Goal: Transaction & Acquisition: Purchase product/service

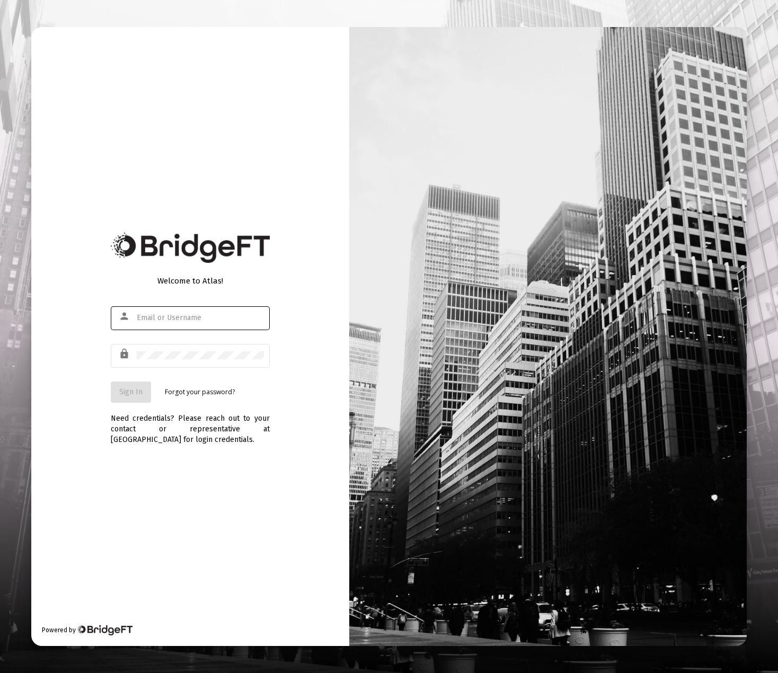
click at [0, 673] on com-1password-button at bounding box center [0, 673] width 0 height 0
type input "[PERSON_NAME][EMAIL_ADDRESS][DOMAIN_NAME]"
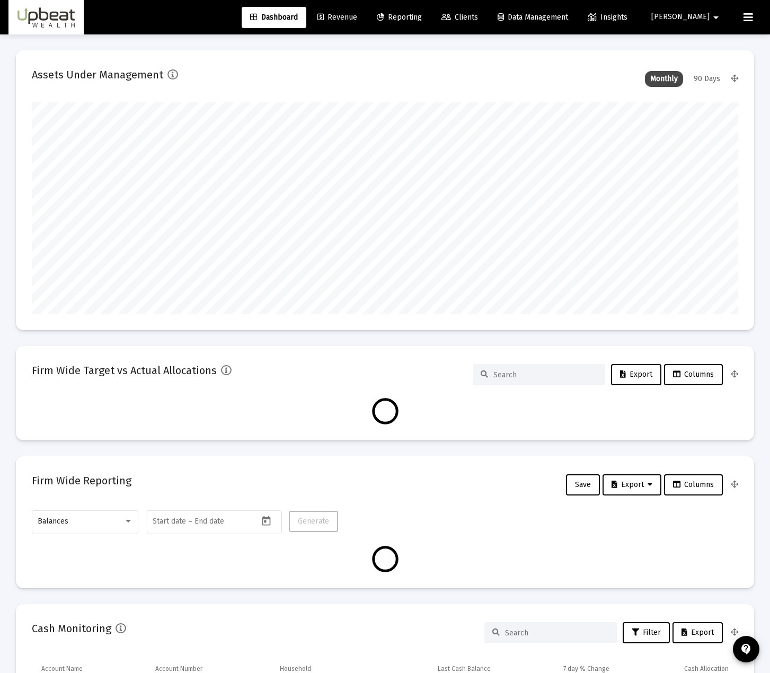
scroll to position [212, 707]
type input "[DATE]"
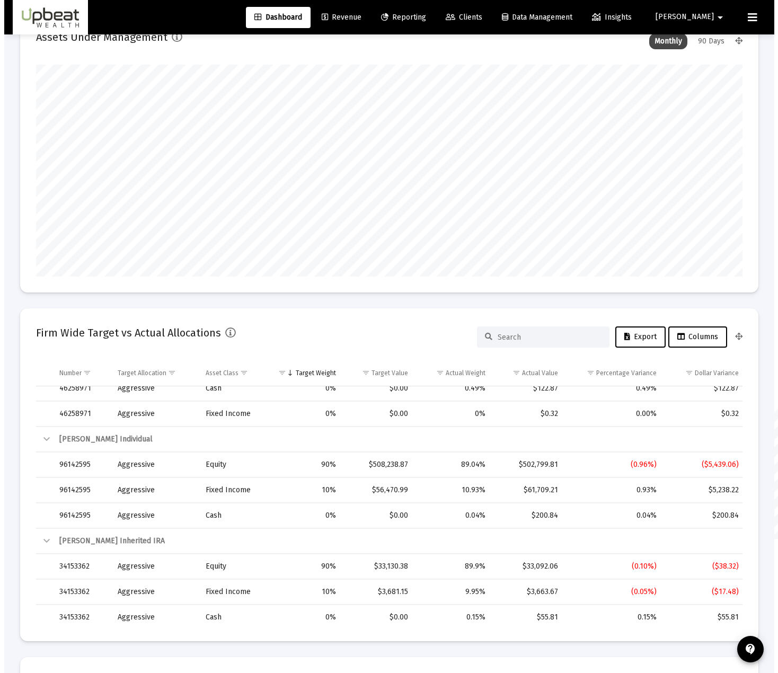
scroll to position [0, 0]
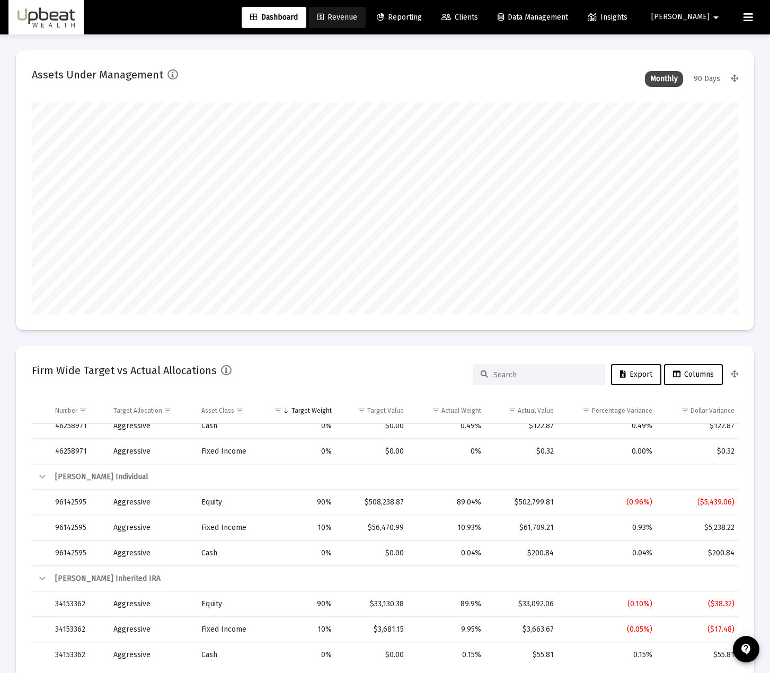
click at [357, 14] on span "Revenue" at bounding box center [338, 17] width 40 height 9
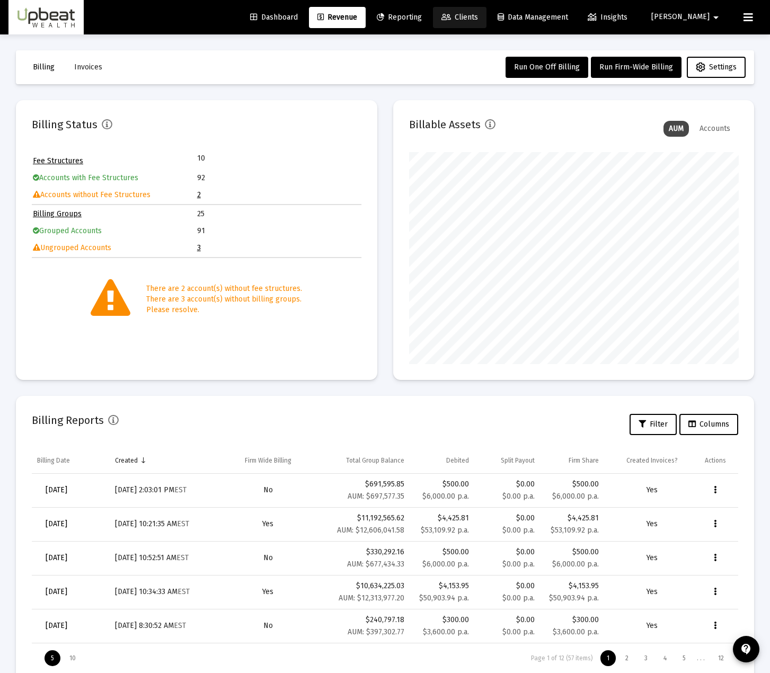
click at [478, 17] on span "Clients" at bounding box center [460, 17] width 37 height 9
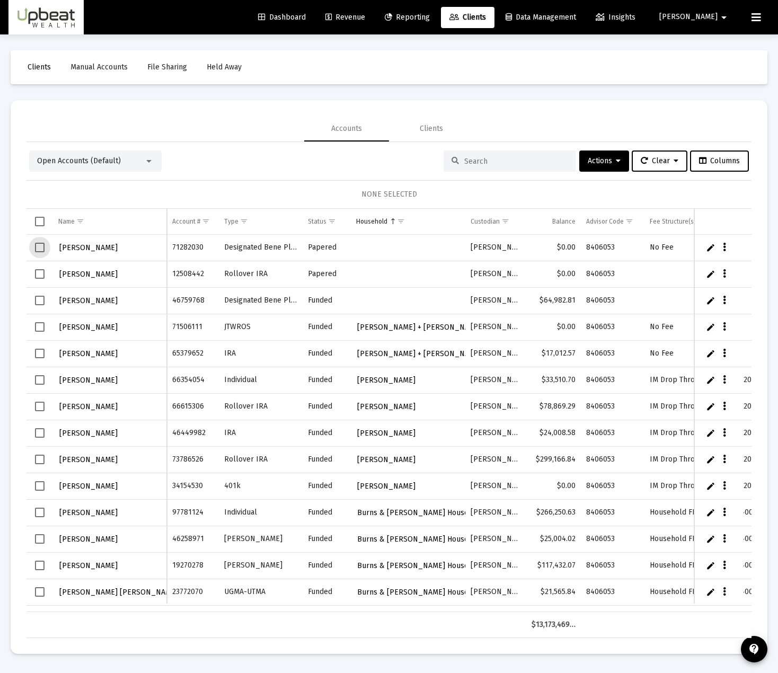
click at [39, 248] on span "Select row" at bounding box center [40, 248] width 10 height 10
click at [36, 301] on span "Select row" at bounding box center [40, 301] width 10 height 10
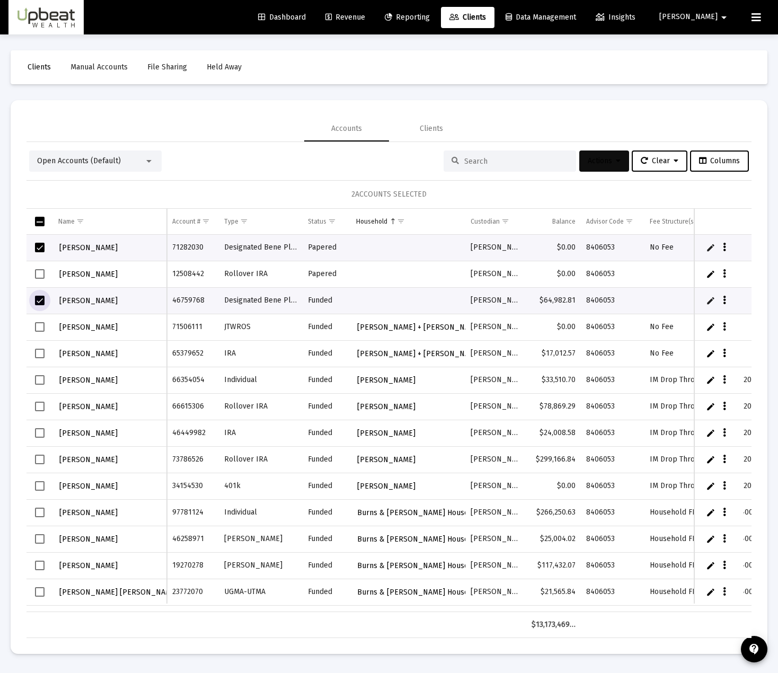
click at [604, 157] on span "Actions" at bounding box center [604, 160] width 33 height 9
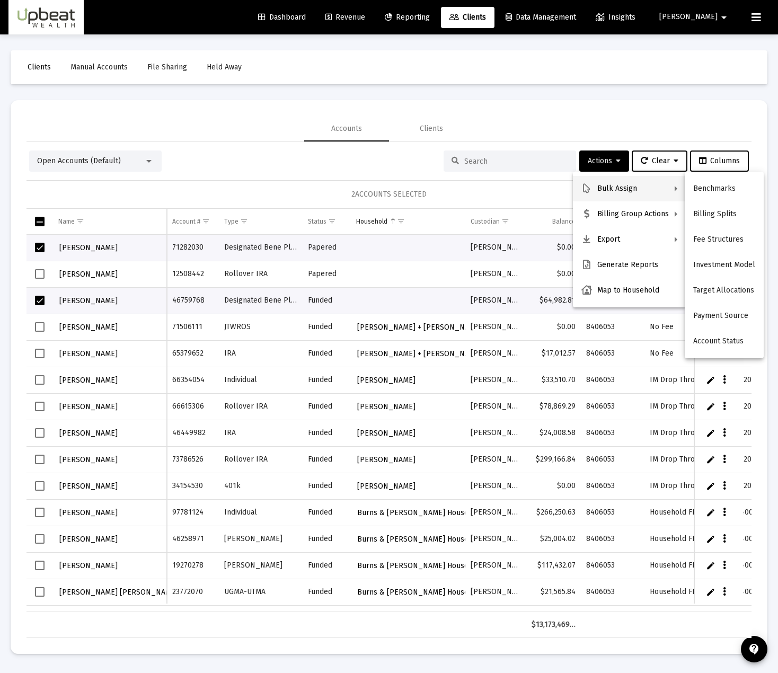
click at [716, 20] on div at bounding box center [389, 336] width 778 height 673
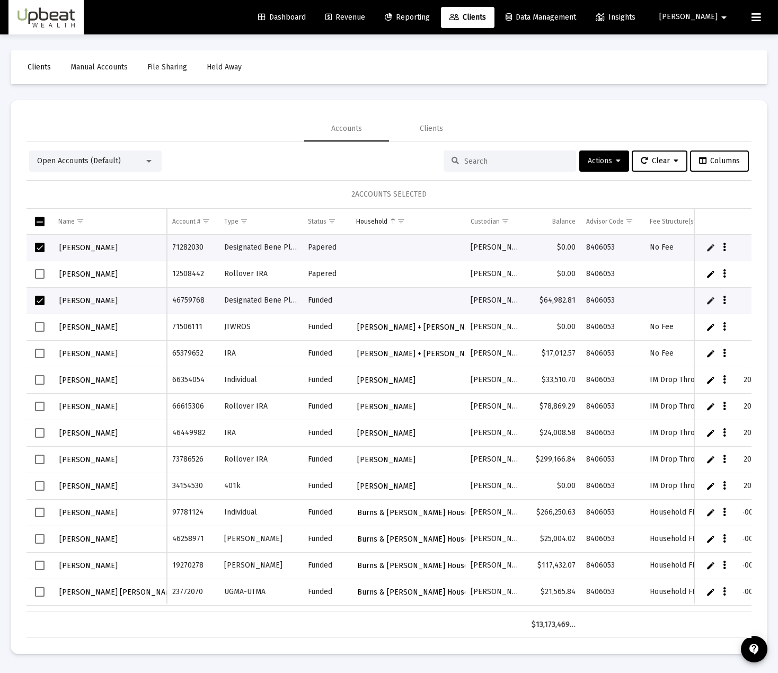
click at [719, 19] on mat-icon "arrow_drop_down" at bounding box center [724, 17] width 13 height 21
click at [717, 43] on span "Settings" at bounding box center [728, 44] width 31 height 25
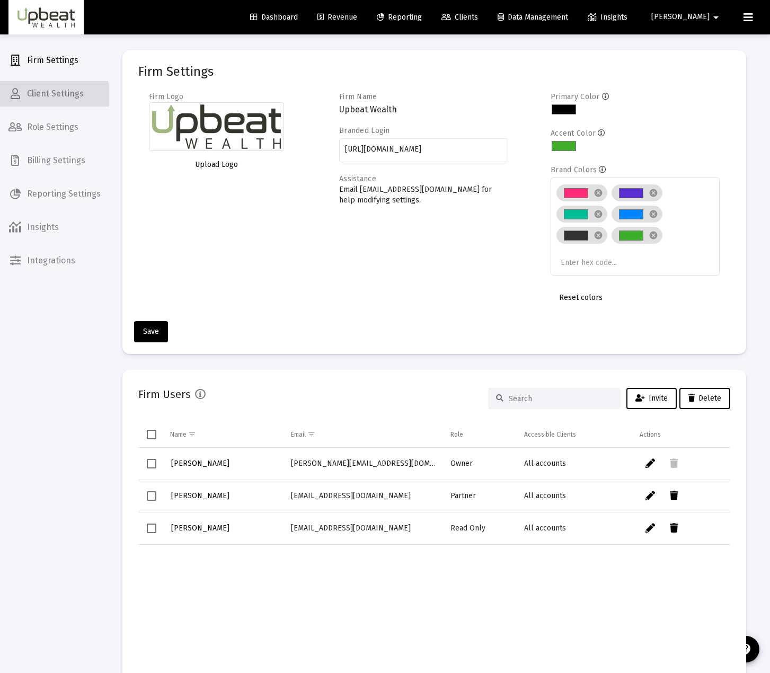
click at [54, 102] on span "Client Settings" at bounding box center [54, 93] width 109 height 25
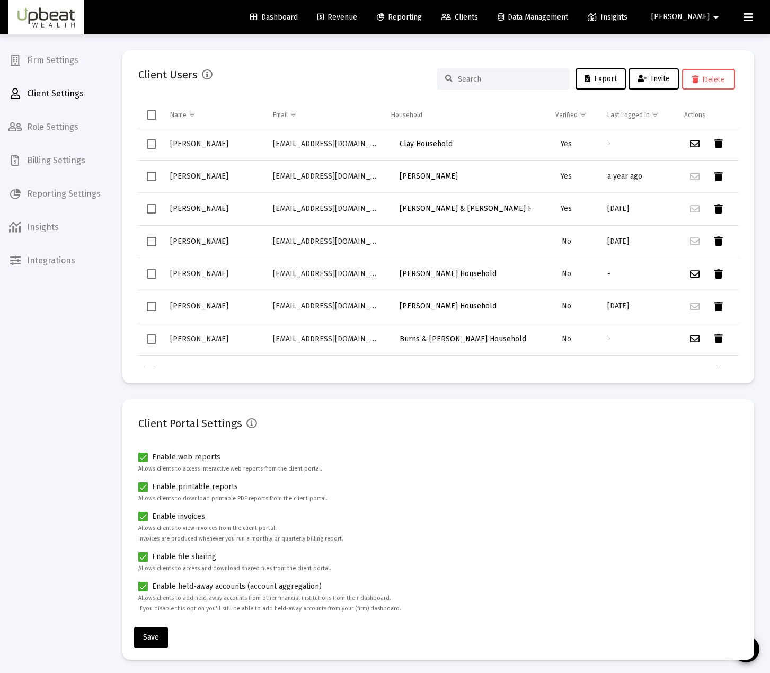
click at [42, 63] on span "Firm Settings" at bounding box center [54, 60] width 109 height 25
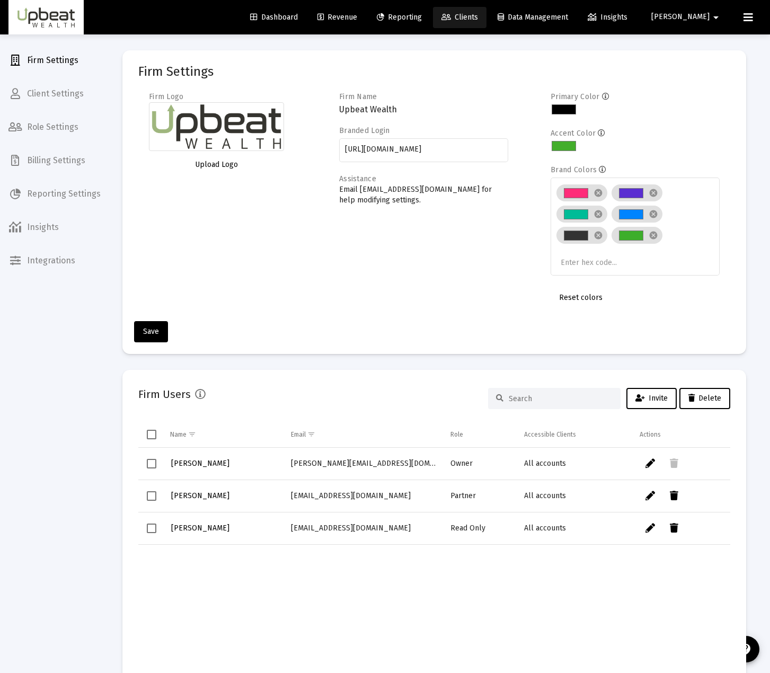
click at [478, 20] on span "Clients" at bounding box center [460, 17] width 37 height 9
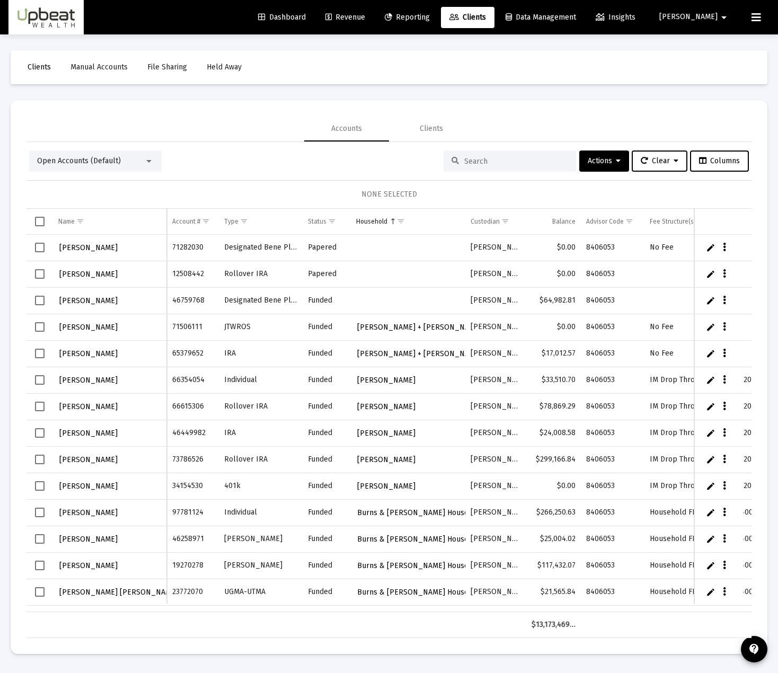
click at [37, 250] on span "Select row" at bounding box center [40, 248] width 10 height 10
click at [39, 298] on span "Select row" at bounding box center [40, 301] width 10 height 10
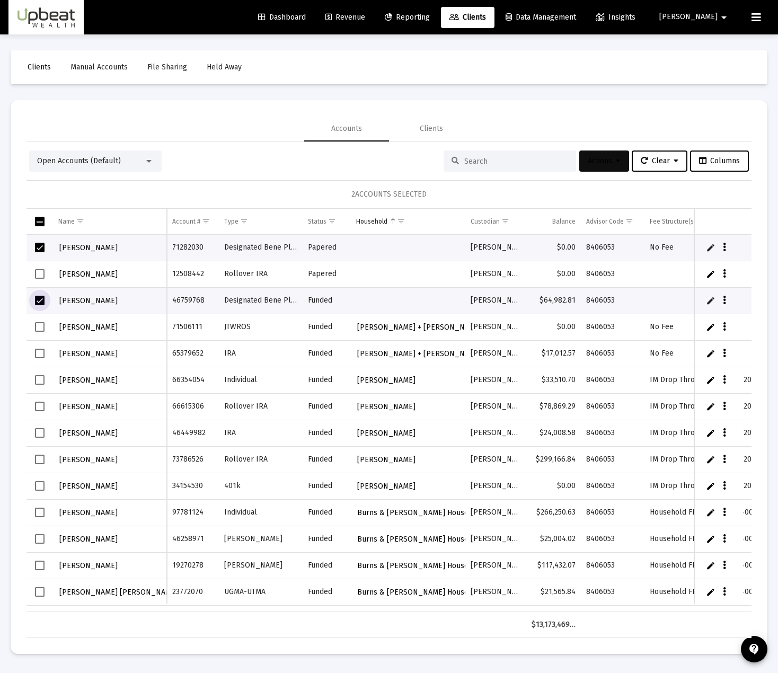
click at [603, 162] on span "Actions" at bounding box center [604, 160] width 33 height 9
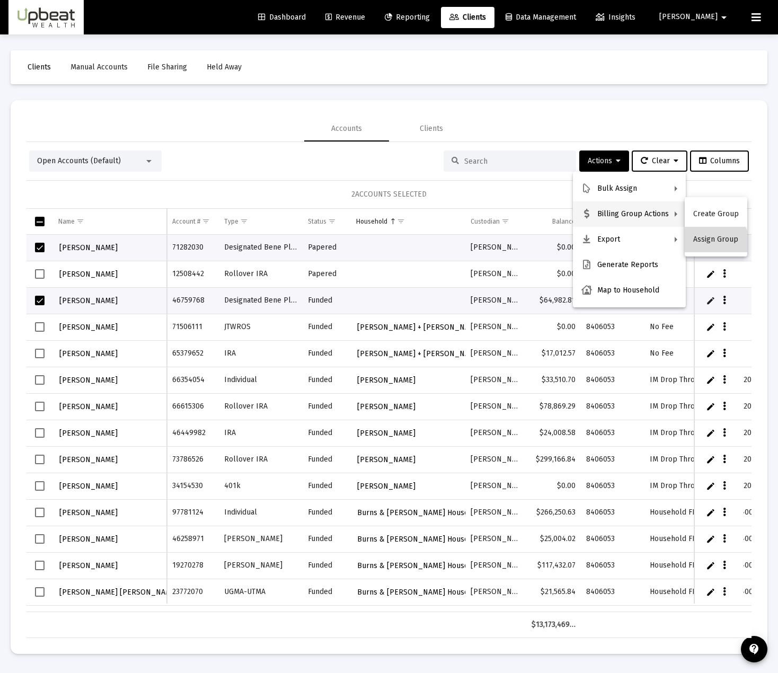
click at [714, 243] on button "Assign Group" at bounding box center [716, 239] width 63 height 25
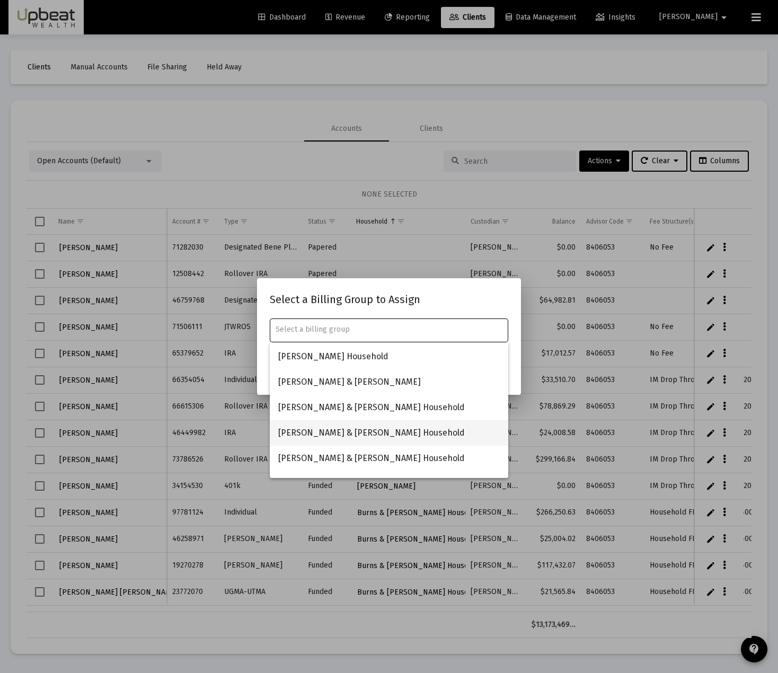
click at [358, 430] on span "[PERSON_NAME] & [PERSON_NAME] Household" at bounding box center [389, 432] width 222 height 25
type input "[PERSON_NAME] & [PERSON_NAME] Household"
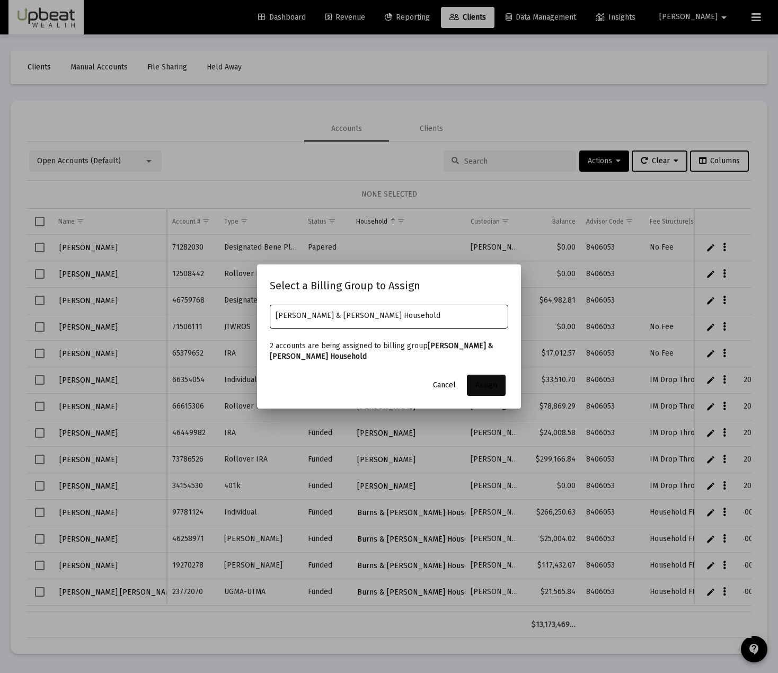
click at [478, 381] on span "Assign" at bounding box center [487, 385] width 22 height 9
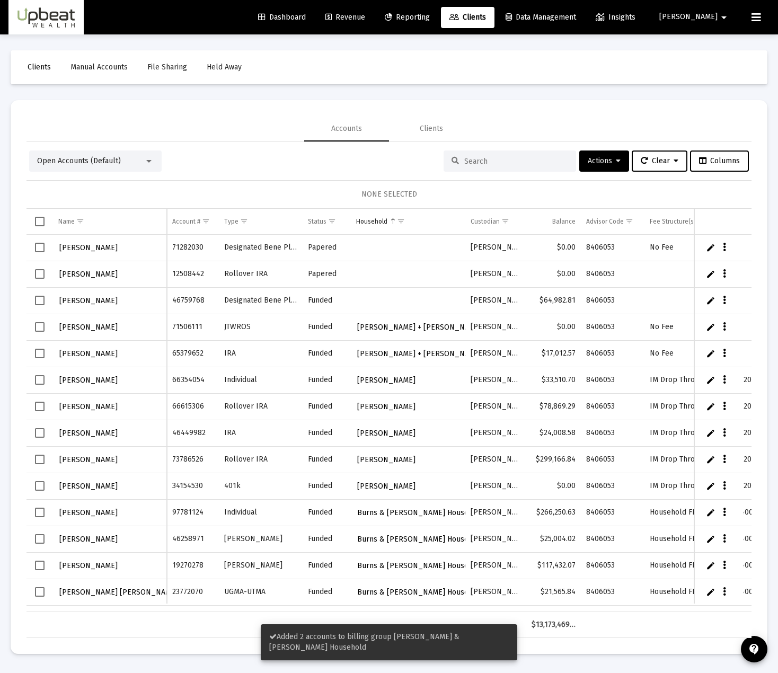
click at [43, 299] on span "Select row" at bounding box center [40, 301] width 10 height 10
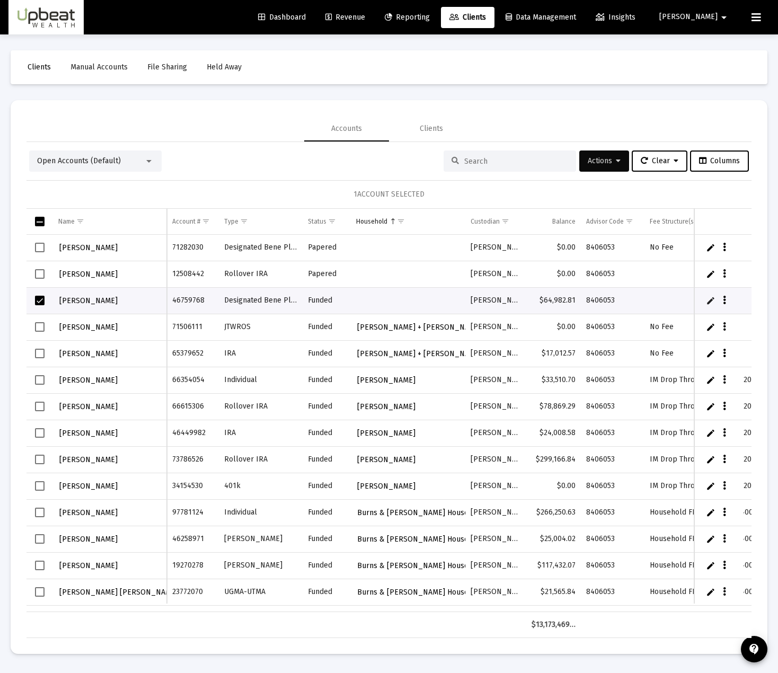
click at [622, 164] on button "Actions" at bounding box center [605, 161] width 50 height 21
click at [649, 287] on button "Map to Household" at bounding box center [629, 290] width 113 height 25
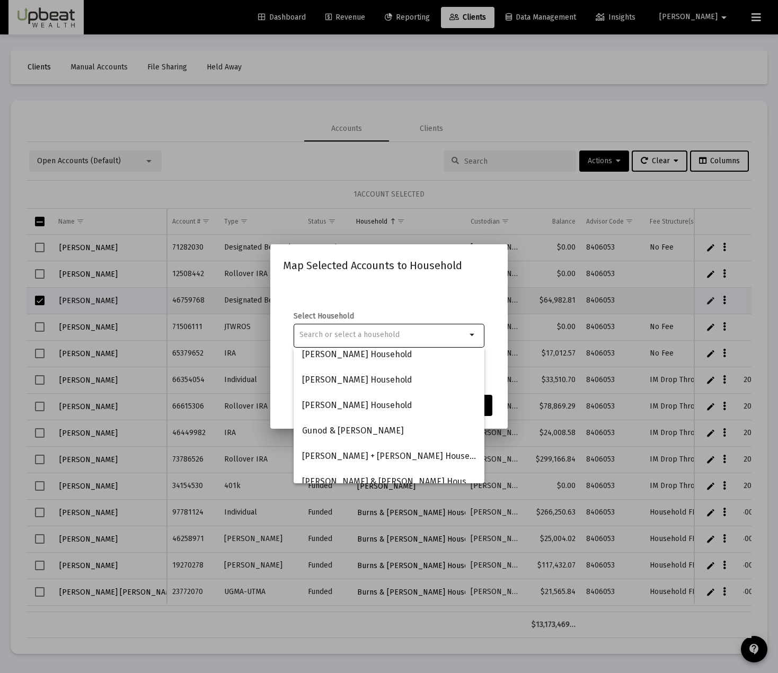
scroll to position [124, 0]
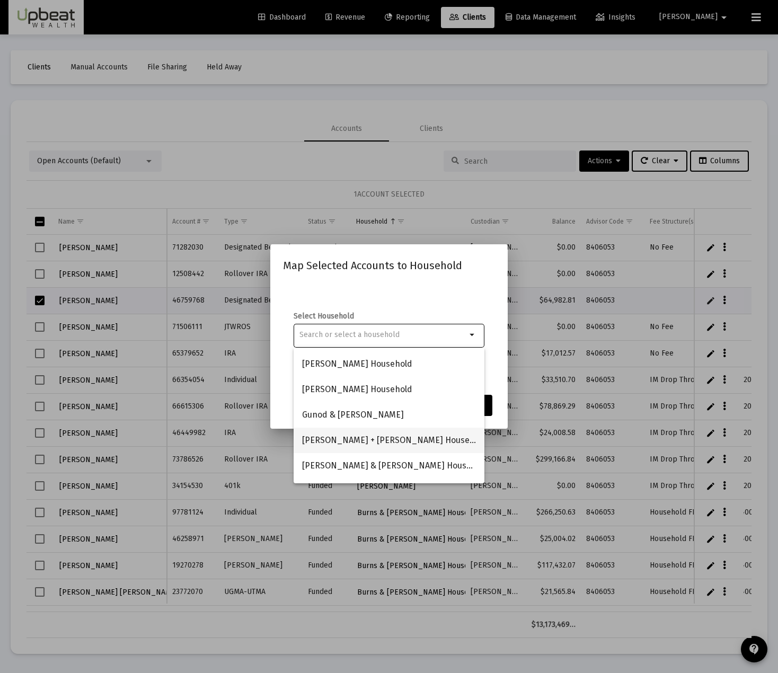
click at [371, 440] on span "[PERSON_NAME] + [PERSON_NAME] Household" at bounding box center [389, 440] width 174 height 25
type input "[PERSON_NAME] + [PERSON_NAME] Household"
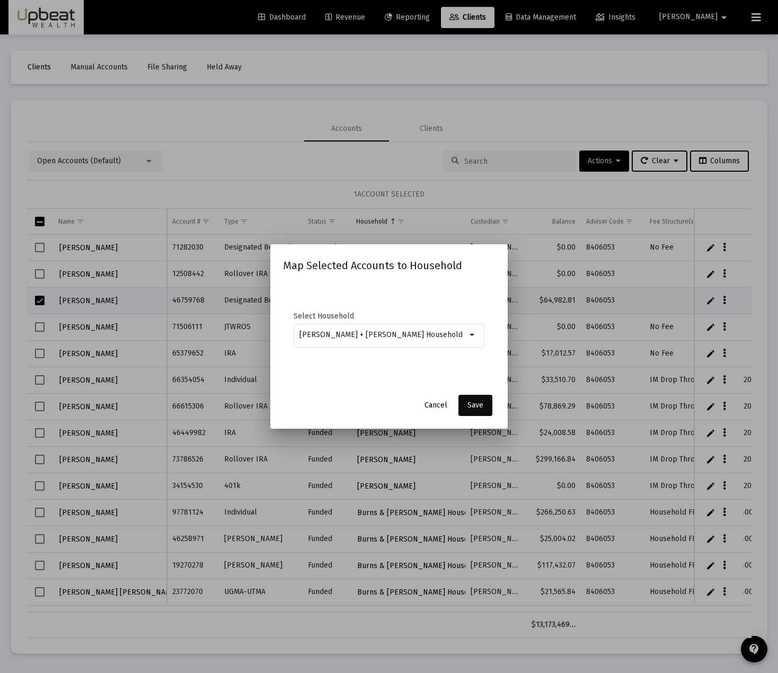
click at [487, 402] on button "Save" at bounding box center [476, 405] width 34 height 21
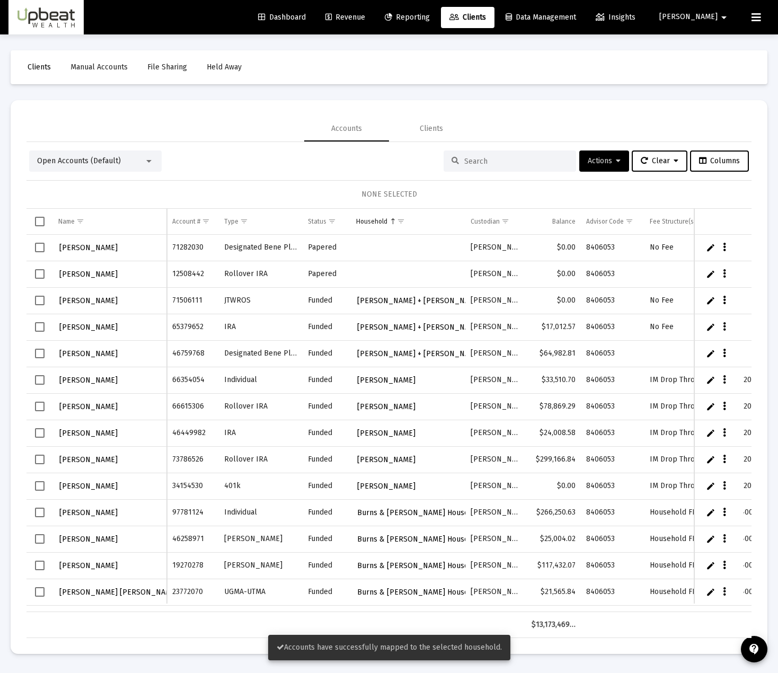
click at [39, 247] on span "Select row" at bounding box center [40, 248] width 10 height 10
click at [602, 162] on span "Actions" at bounding box center [604, 160] width 33 height 9
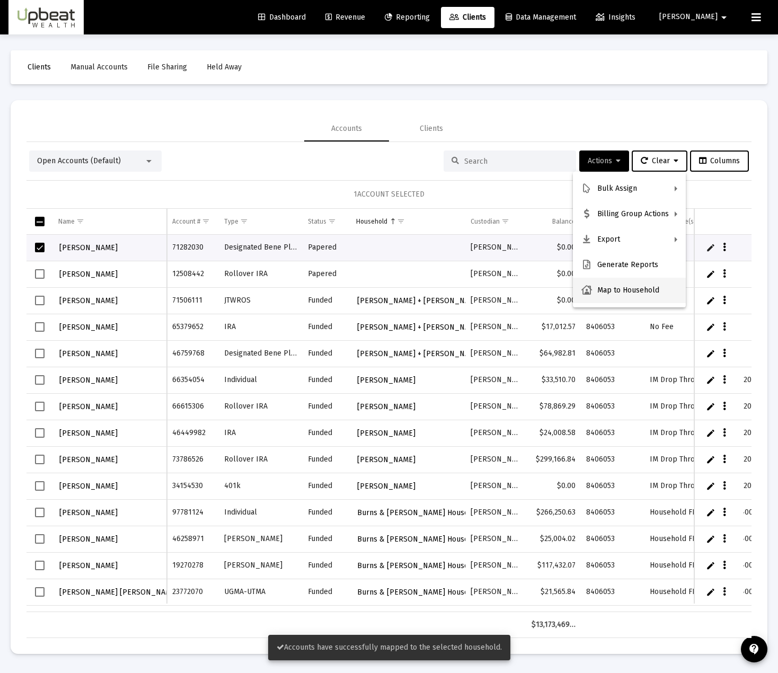
click at [629, 298] on button "Map to Household" at bounding box center [629, 290] width 113 height 25
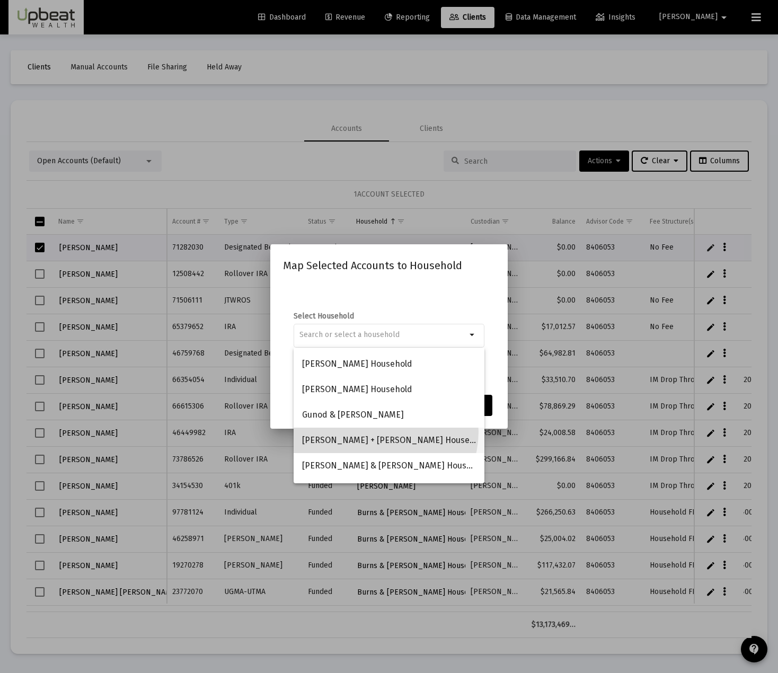
click at [382, 432] on span "[PERSON_NAME] + [PERSON_NAME] Household" at bounding box center [389, 440] width 174 height 25
type input "[PERSON_NAME] + [PERSON_NAME] Household"
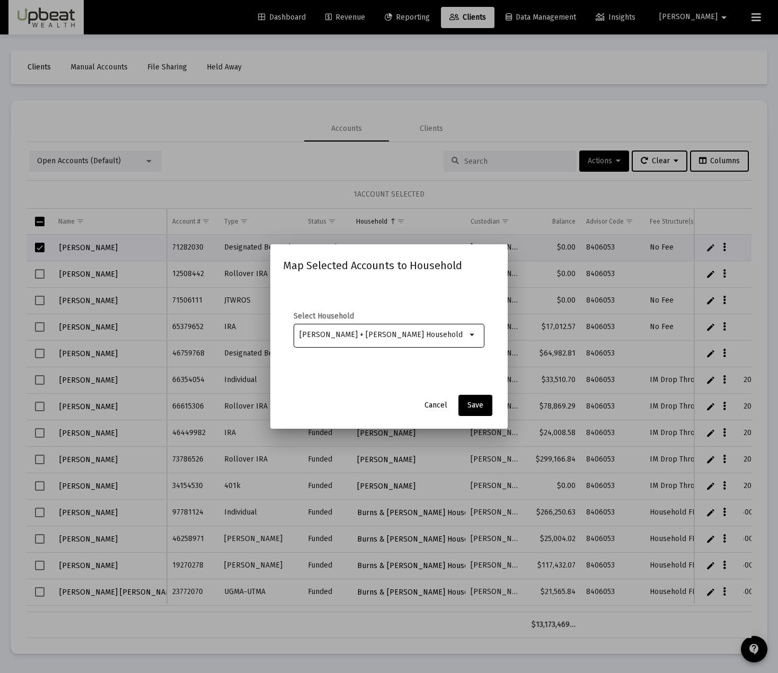
click at [475, 393] on div "Map Selected Accounts to Household Select Household [PERSON_NAME] + [PERSON_NAM…" at bounding box center [389, 336] width 212 height 159
click at [478, 397] on button "Save" at bounding box center [476, 405] width 34 height 21
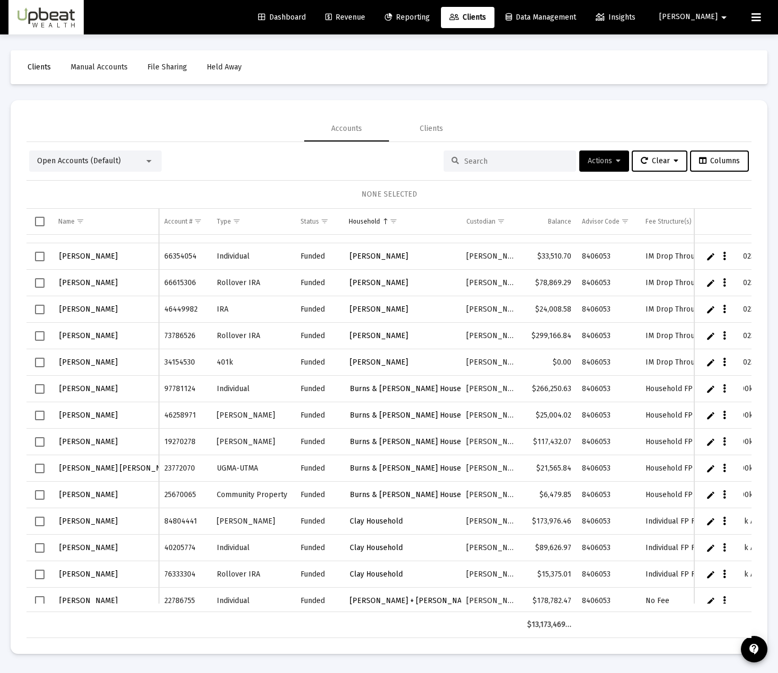
scroll to position [0, 21]
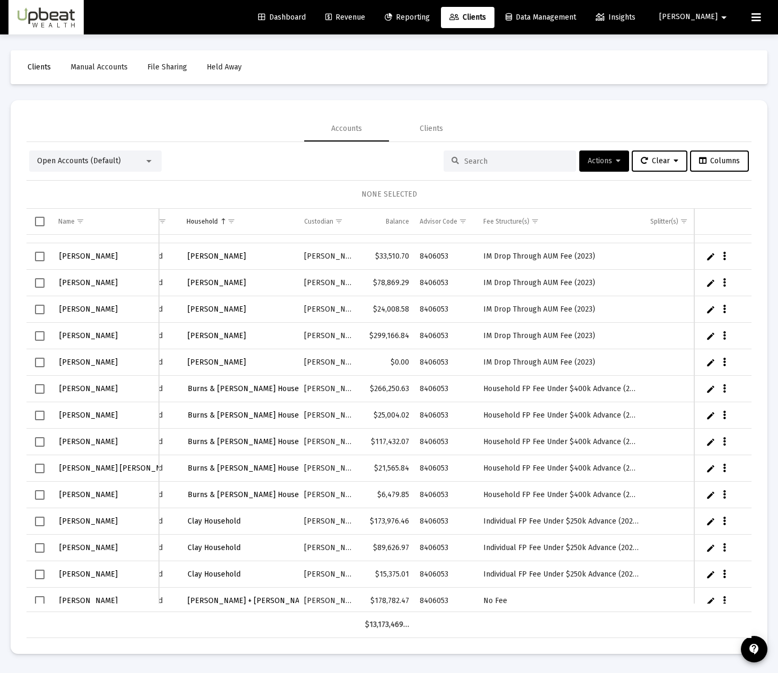
click at [708, 388] on link "Edit" at bounding box center [711, 389] width 10 height 10
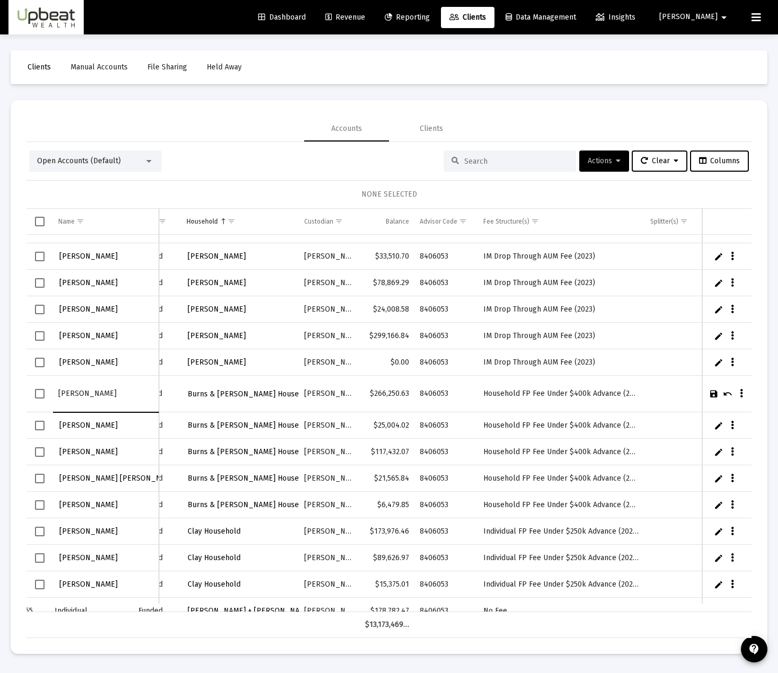
click at [743, 392] on icon "Data grid" at bounding box center [741, 394] width 3 height 13
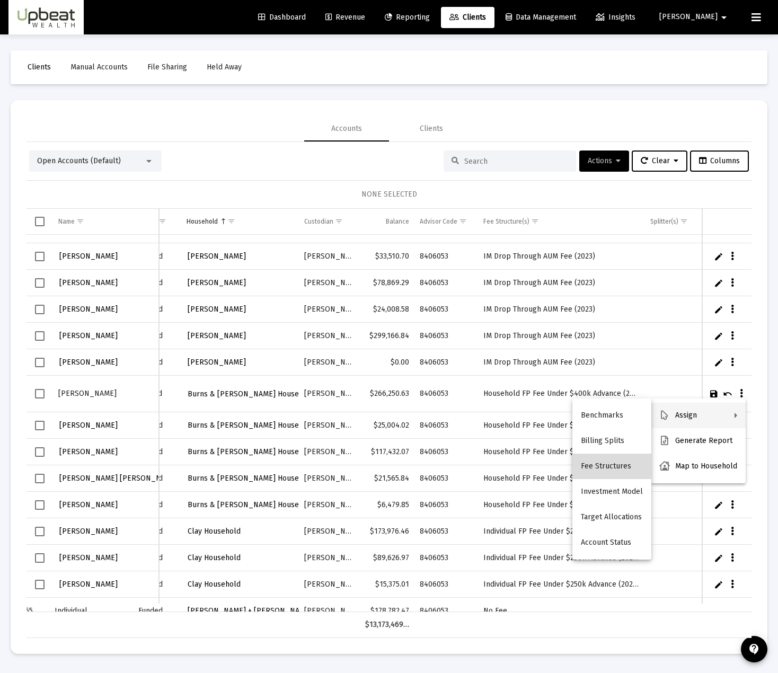
click at [629, 469] on button "Fee Structures" at bounding box center [612, 466] width 79 height 25
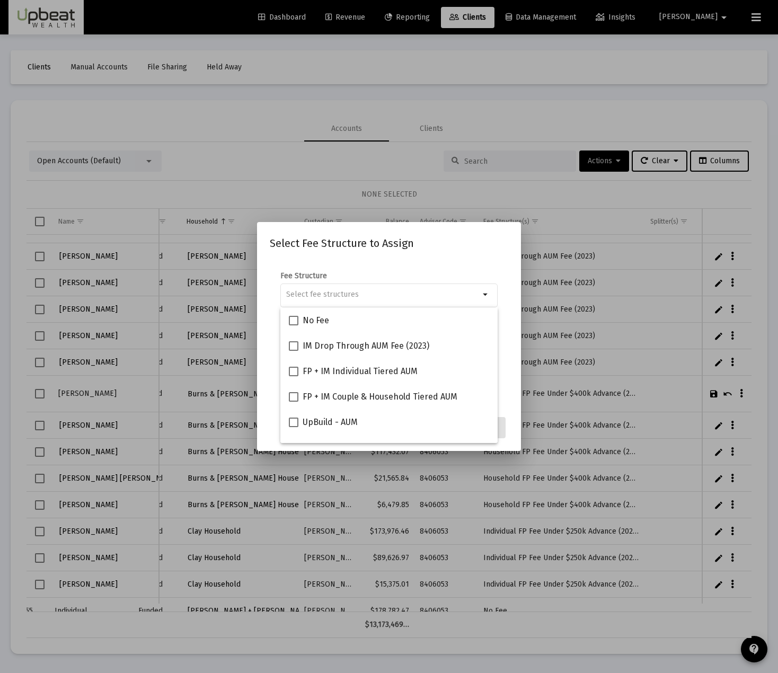
click at [776, 286] on div at bounding box center [389, 336] width 778 height 673
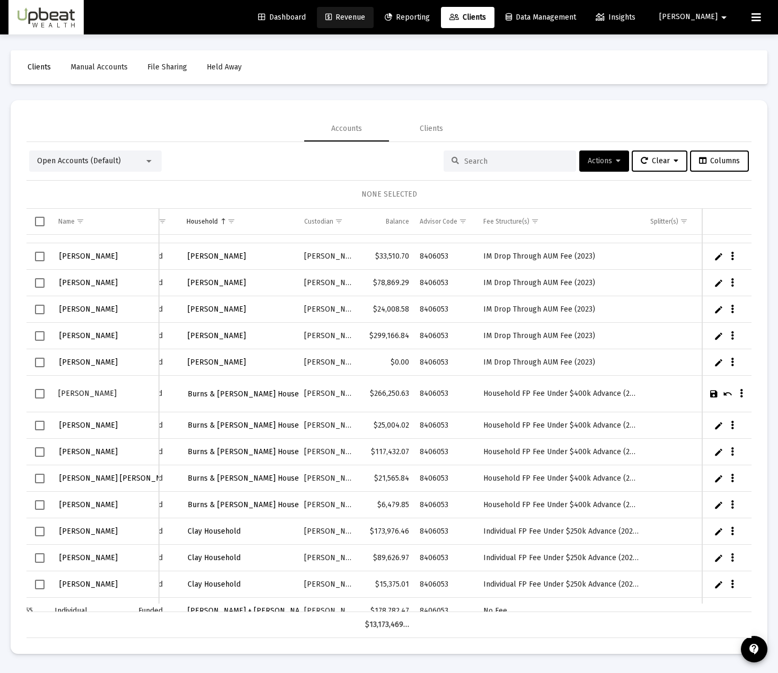
click at [365, 20] on span "Revenue" at bounding box center [346, 17] width 40 height 9
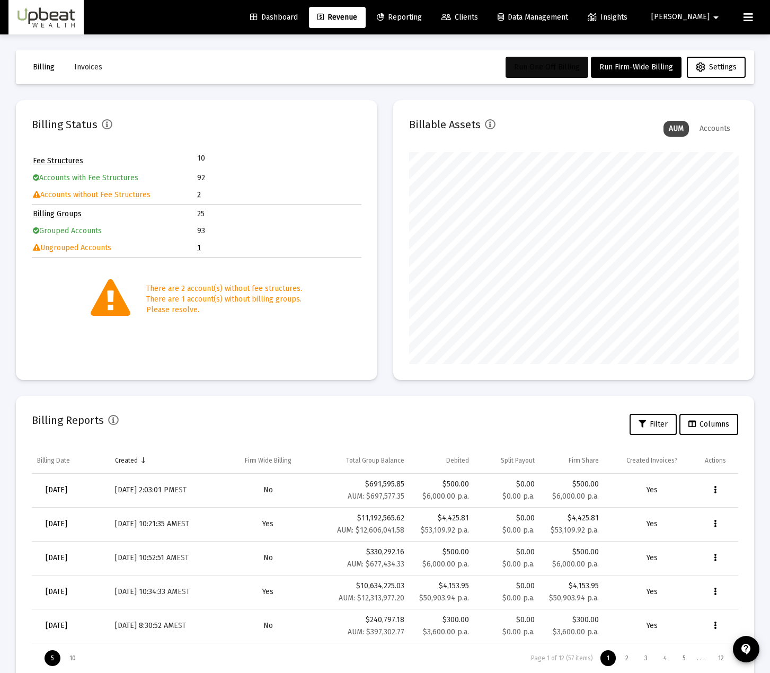
click at [566, 71] on span "Run One Off Billing" at bounding box center [547, 67] width 66 height 9
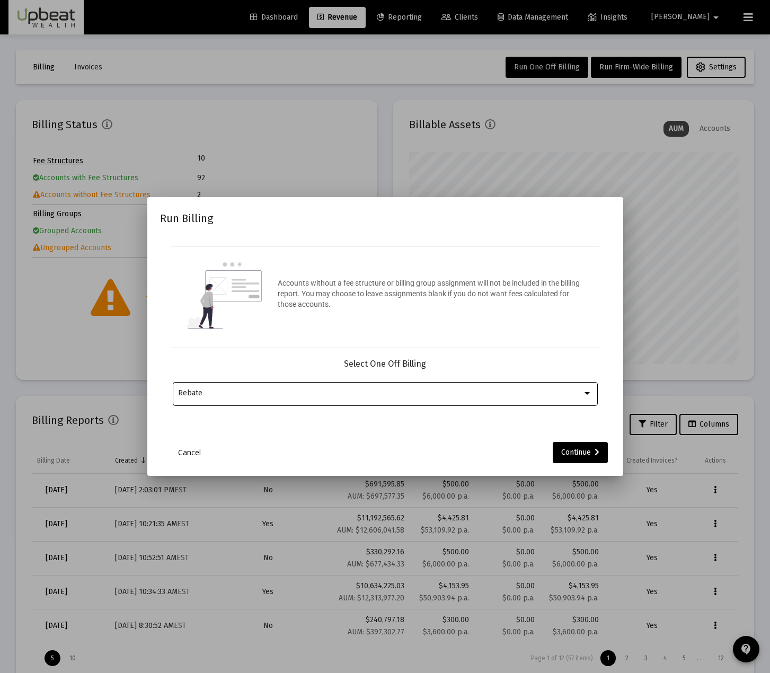
click at [427, 395] on div "Rebate" at bounding box center [380, 393] width 405 height 8
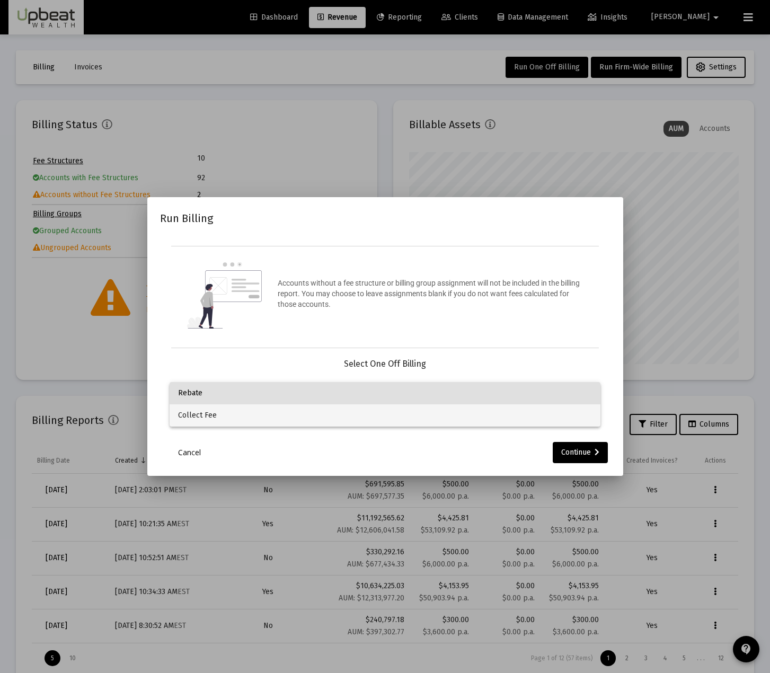
click at [393, 418] on span "Collect Fee" at bounding box center [385, 416] width 414 height 22
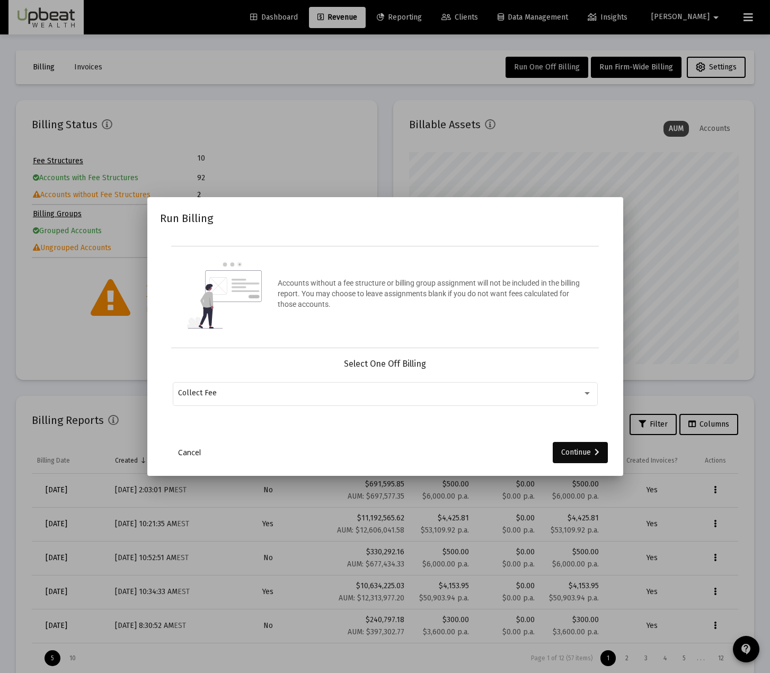
click at [576, 444] on div "Continue" at bounding box center [580, 452] width 38 height 21
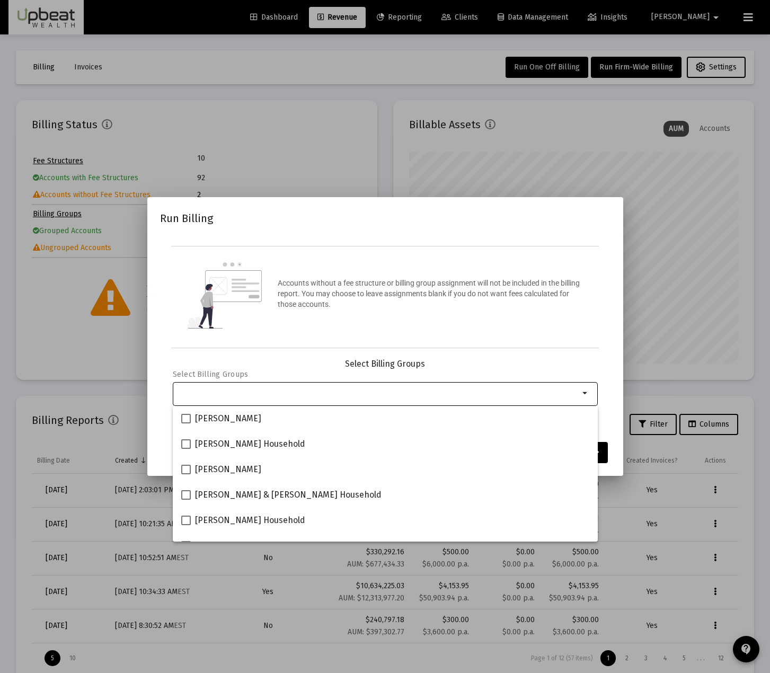
click at [335, 390] on input "Selection" at bounding box center [378, 393] width 401 height 8
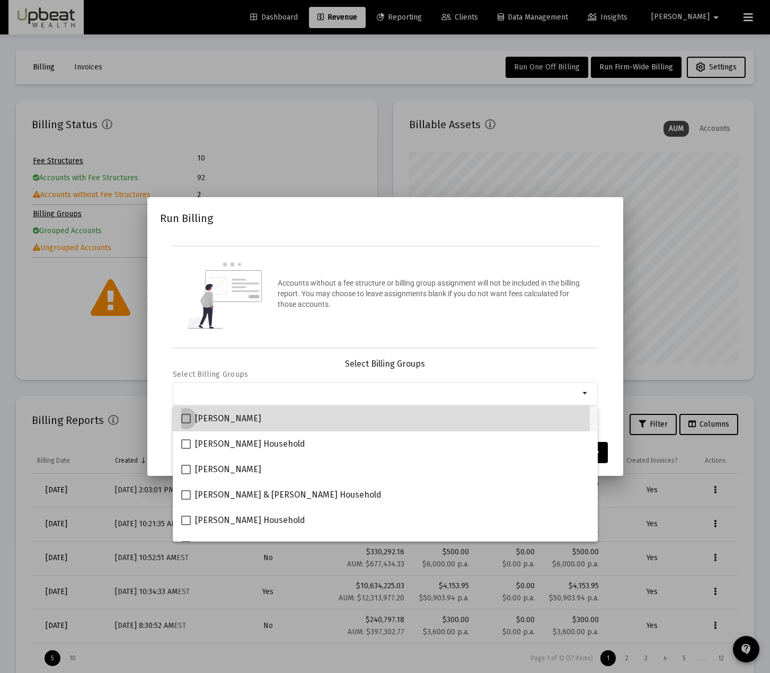
click at [182, 419] on span at bounding box center [186, 419] width 10 height 10
click at [186, 424] on input "[PERSON_NAME]" at bounding box center [186, 424] width 1 height 1
checkbox input "true"
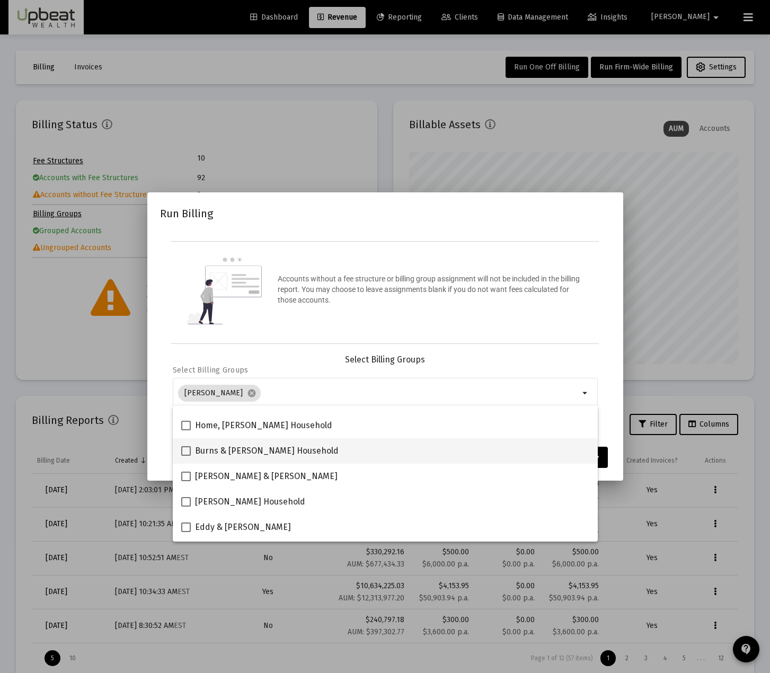
click at [188, 456] on span at bounding box center [186, 451] width 10 height 10
click at [186, 456] on input "Burns & [PERSON_NAME] Household" at bounding box center [186, 456] width 1 height 1
checkbox input "true"
click at [525, 319] on div "Accounts without a fee structure or billing group assignment will not be includ…" at bounding box center [385, 292] width 428 height 103
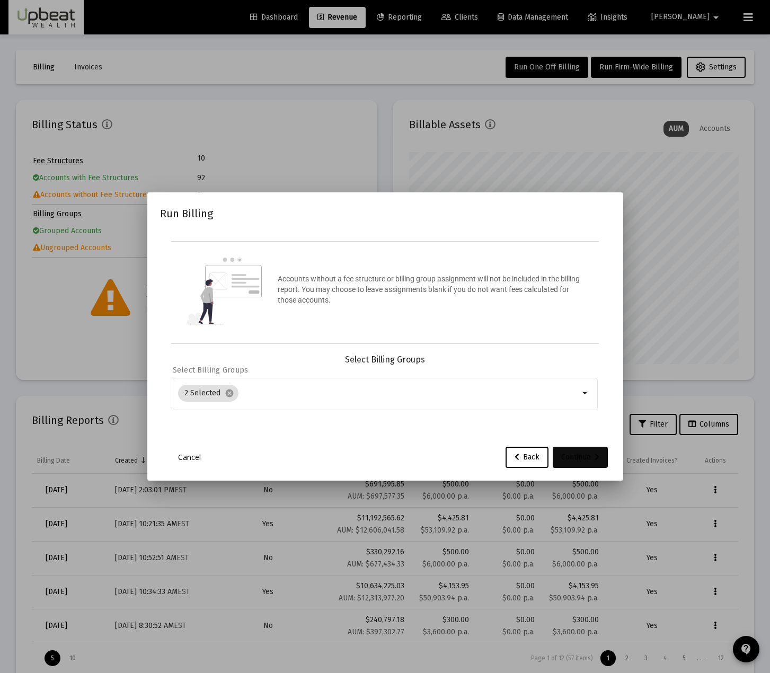
click at [574, 459] on div "Continue" at bounding box center [580, 457] width 38 height 21
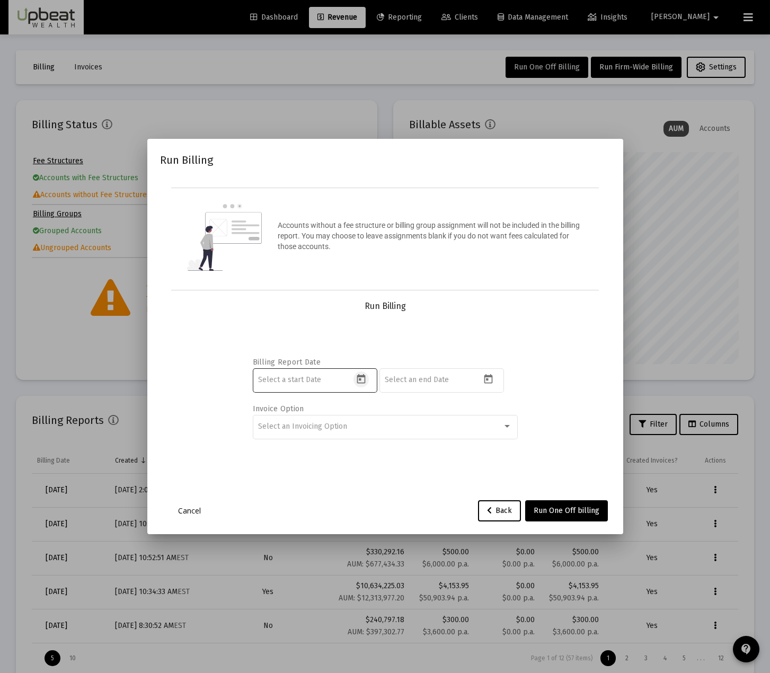
click at [361, 380] on icon "Open calendar" at bounding box center [361, 379] width 8 height 10
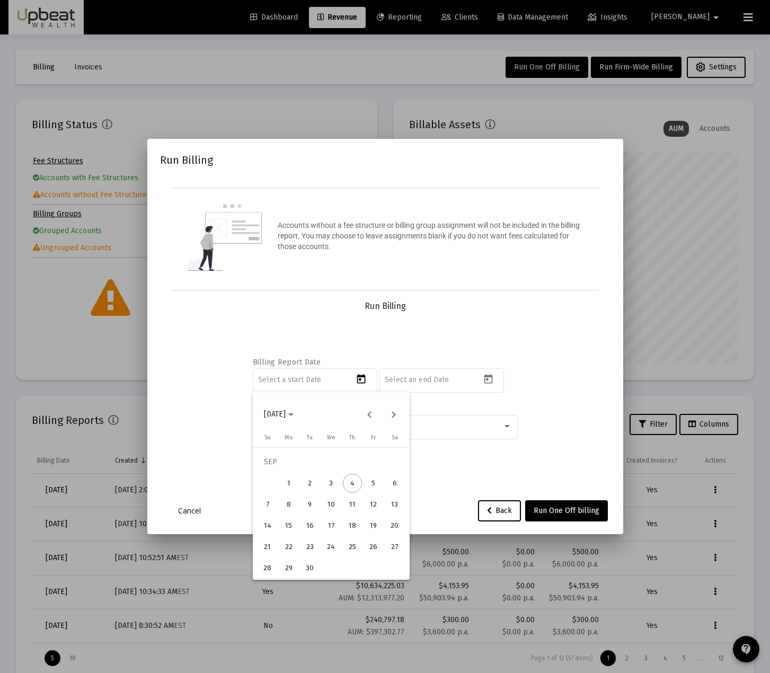
click at [288, 487] on div "1" at bounding box center [288, 483] width 19 height 19
type input "[DATE]"
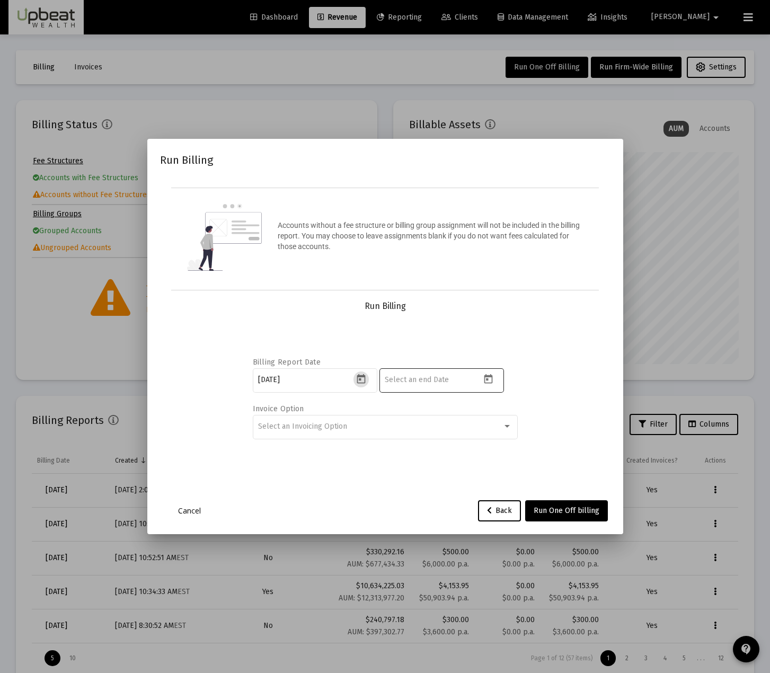
click at [492, 379] on icon "Open calendar" at bounding box center [488, 379] width 8 height 10
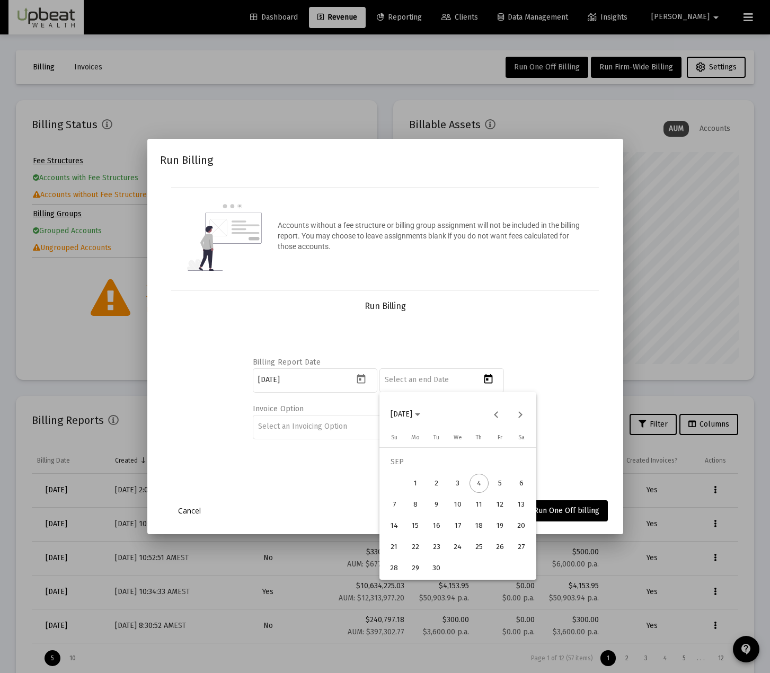
click at [433, 566] on div "30" at bounding box center [436, 568] width 19 height 19
type input "[DATE]"
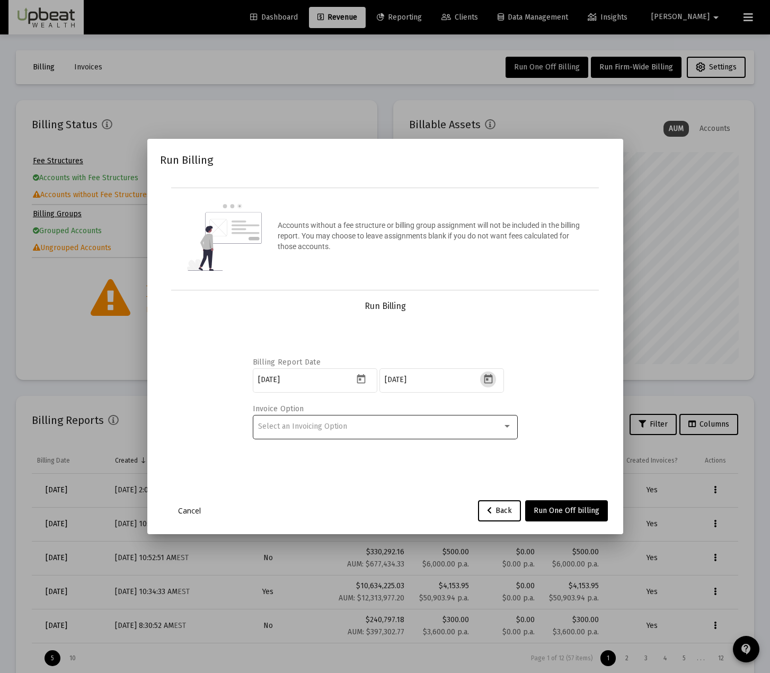
click at [371, 432] on div "Select an Invoicing Option" at bounding box center [385, 427] width 254 height 26
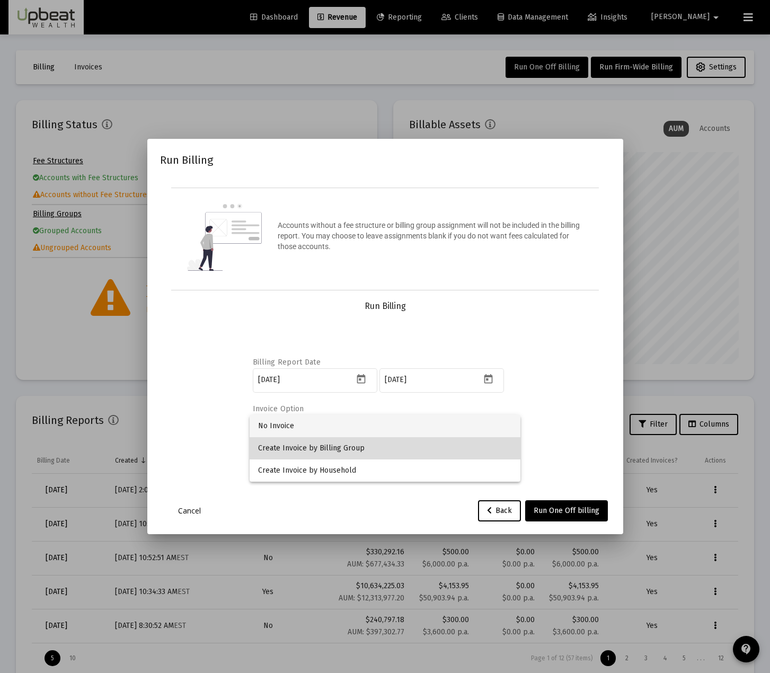
click at [382, 455] on span "Create Invoice by Billing Group" at bounding box center [385, 448] width 254 height 22
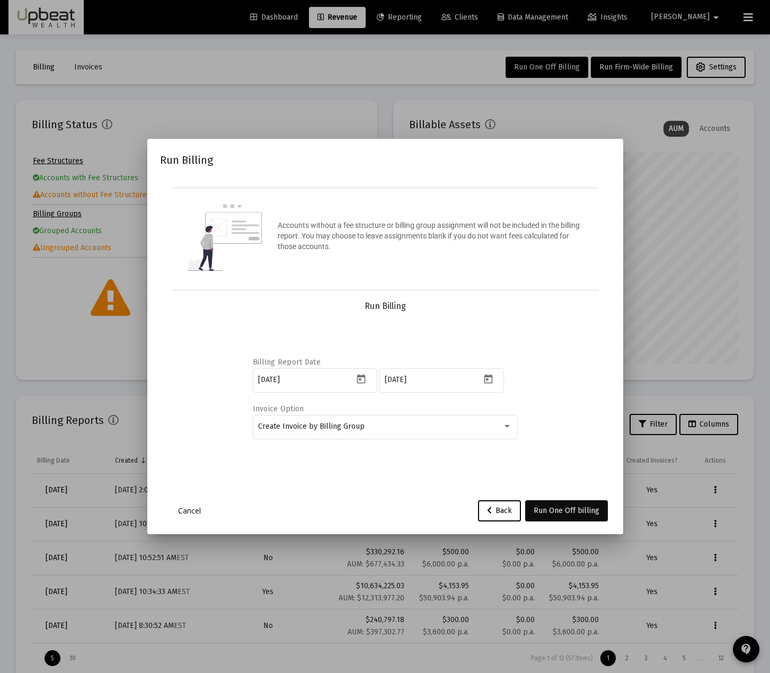
click at [587, 506] on span "Run One Off billing" at bounding box center [567, 510] width 66 height 9
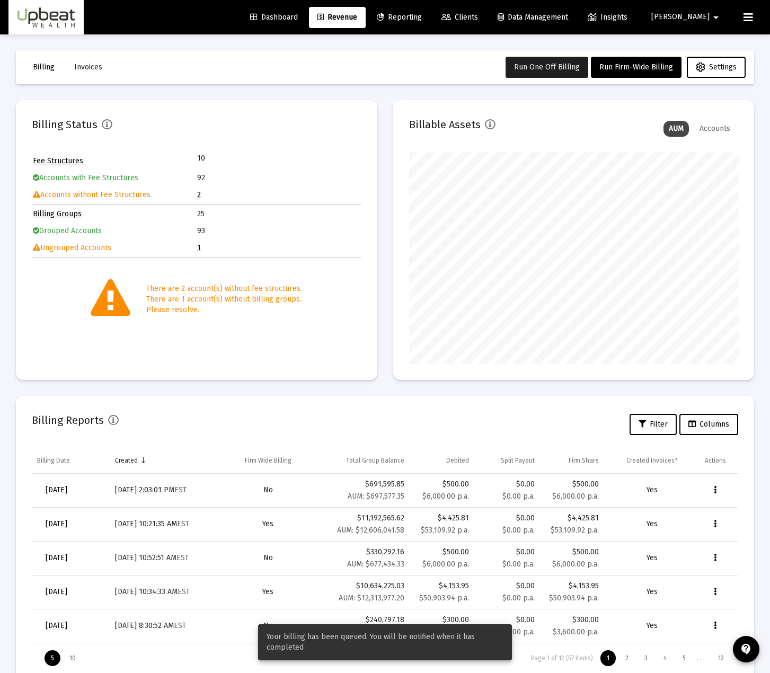
scroll to position [32, 0]
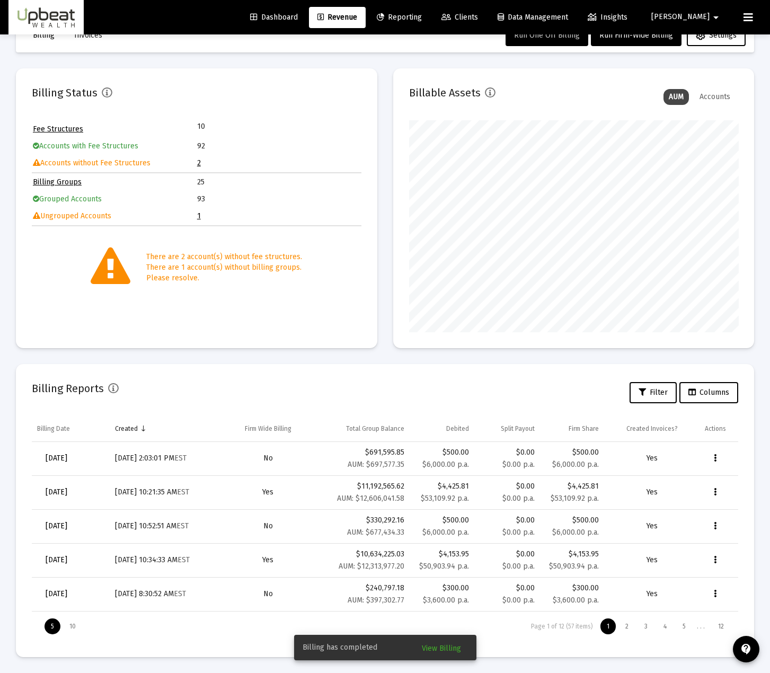
click at [439, 651] on span "View Billing" at bounding box center [441, 648] width 39 height 9
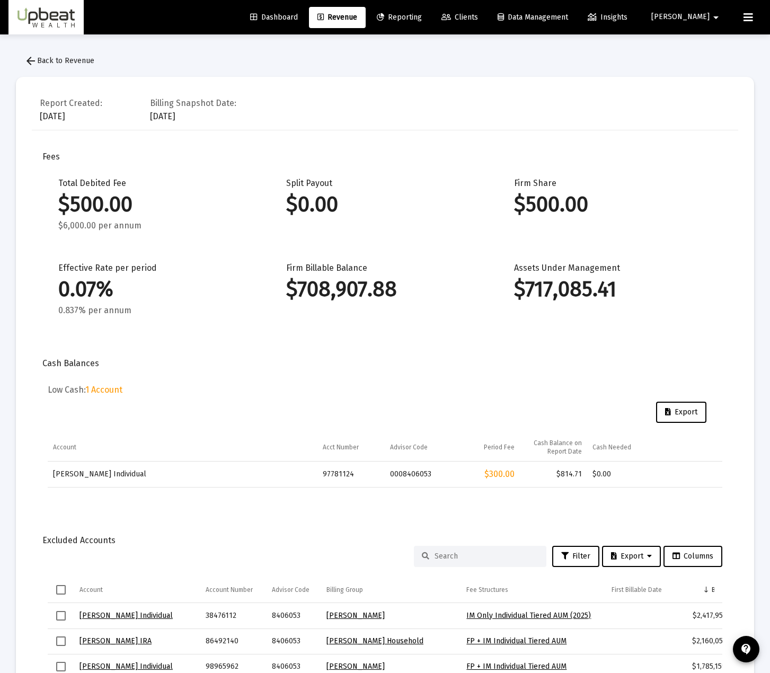
click at [62, 66] on button "arrow_back Back to Revenue" at bounding box center [59, 60] width 87 height 21
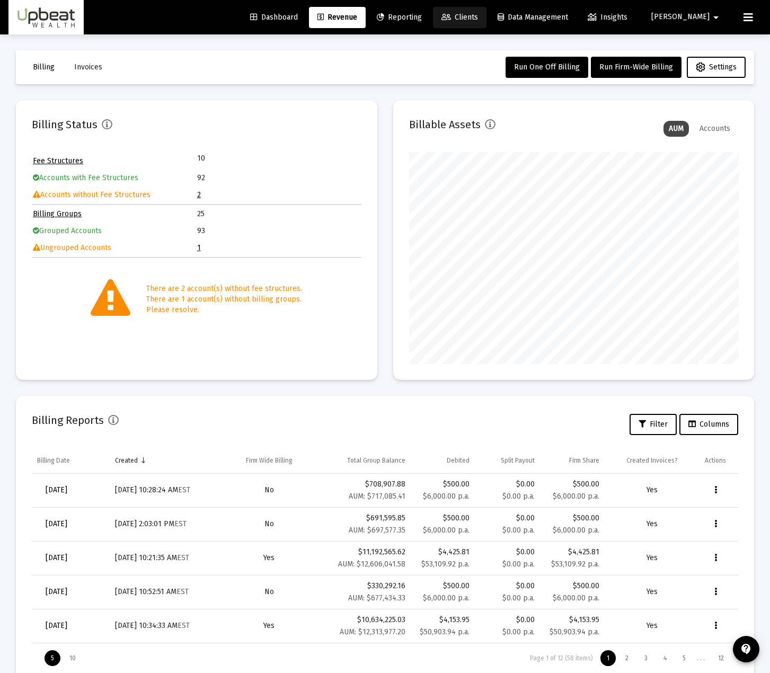
click at [478, 14] on span "Clients" at bounding box center [460, 17] width 37 height 9
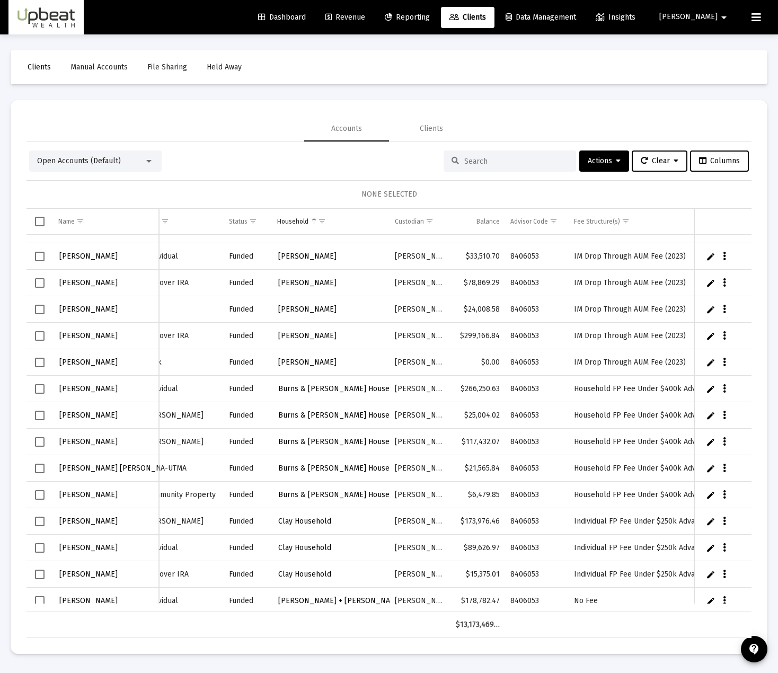
scroll to position [124, 101]
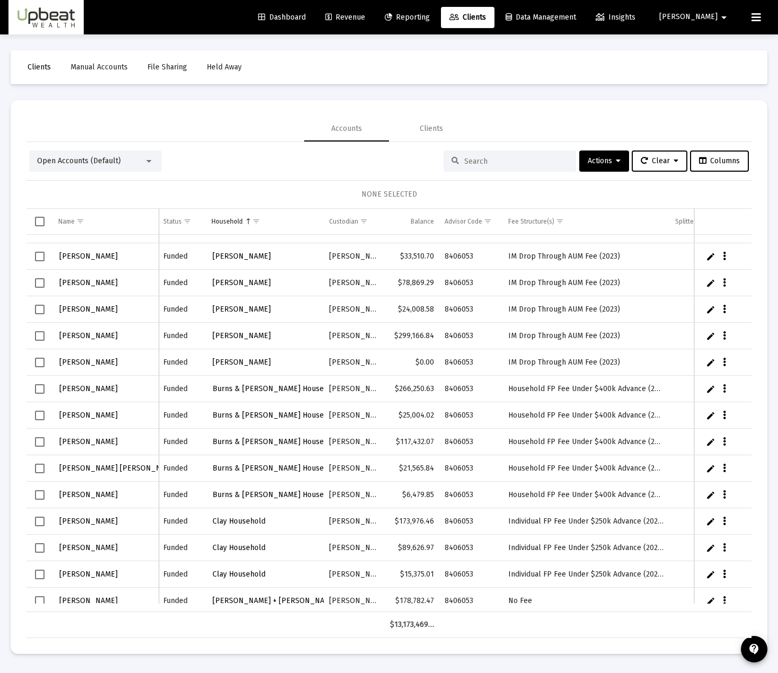
click at [710, 392] on link "Edit" at bounding box center [711, 389] width 10 height 10
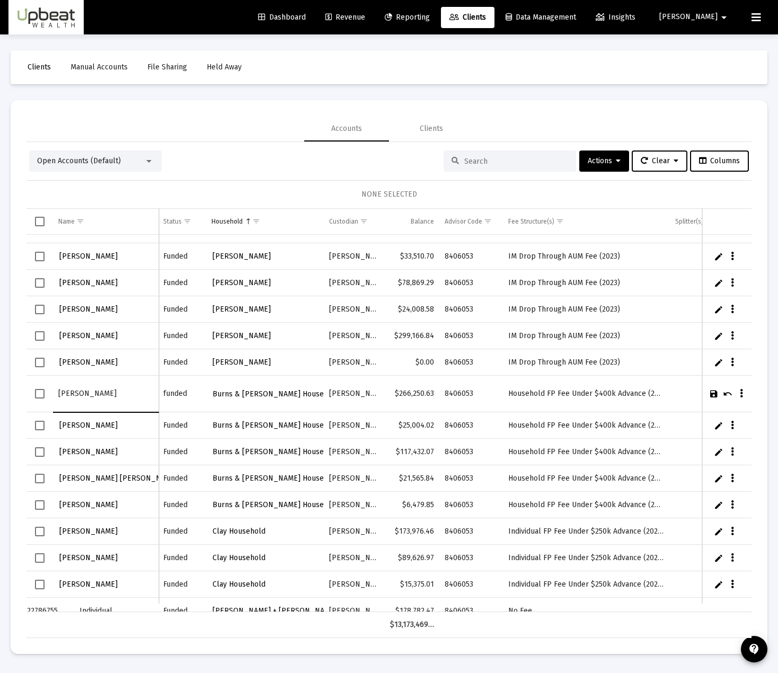
click at [740, 394] on icon "Data grid" at bounding box center [741, 394] width 3 height 13
click at [41, 396] on div at bounding box center [389, 336] width 778 height 673
click at [37, 425] on span "Select row" at bounding box center [40, 426] width 10 height 10
click at [38, 396] on span "Select row" at bounding box center [40, 394] width 10 height 10
click at [43, 452] on span "Select row" at bounding box center [40, 452] width 10 height 10
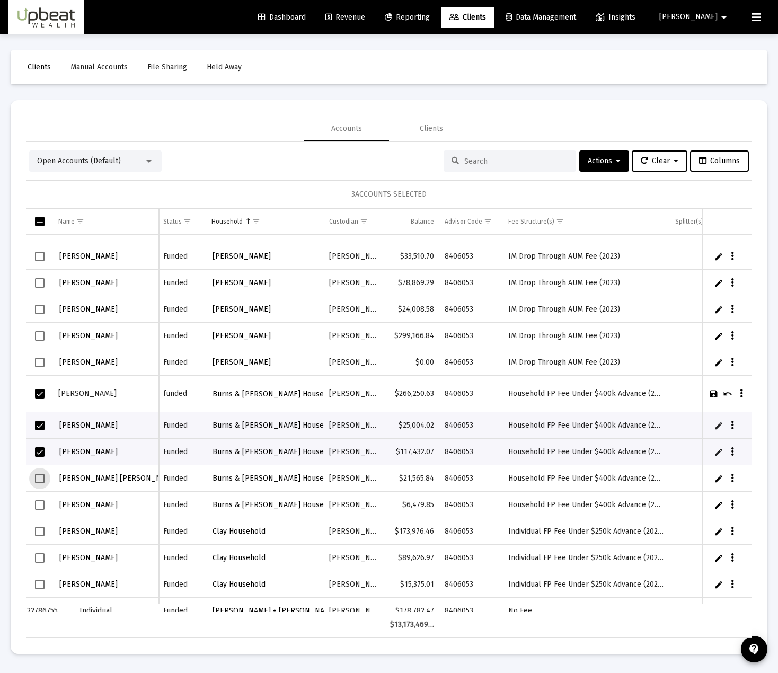
click at [42, 478] on span "Select row" at bounding box center [40, 479] width 10 height 10
click at [44, 507] on span "Select row" at bounding box center [40, 506] width 10 height 10
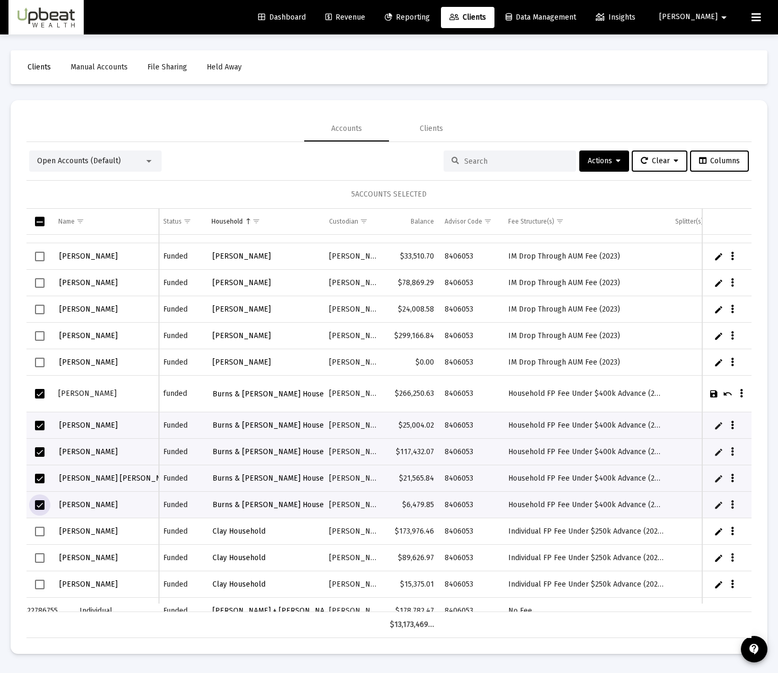
click at [740, 399] on icon "Data grid" at bounding box center [741, 394] width 3 height 13
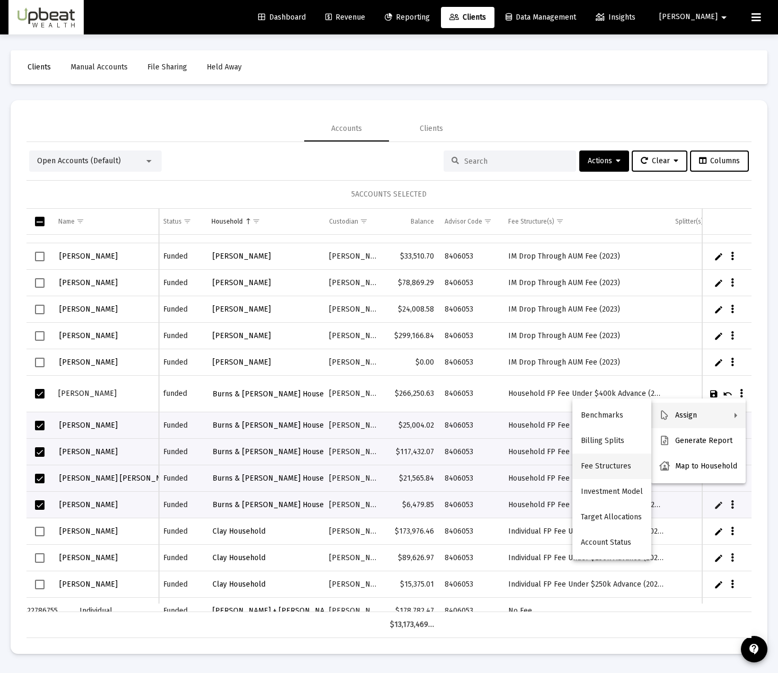
click at [610, 470] on button "Fee Structures" at bounding box center [612, 466] width 79 height 25
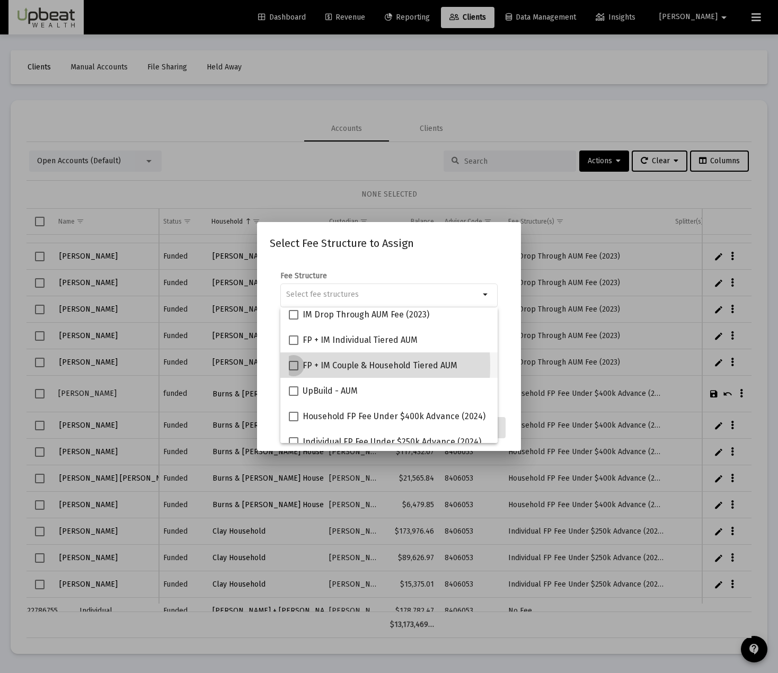
click at [293, 366] on span at bounding box center [294, 366] width 10 height 10
click at [293, 371] on input "FP + IM Couple & Household Tiered AUM" at bounding box center [293, 371] width 1 height 1
checkbox input "true"
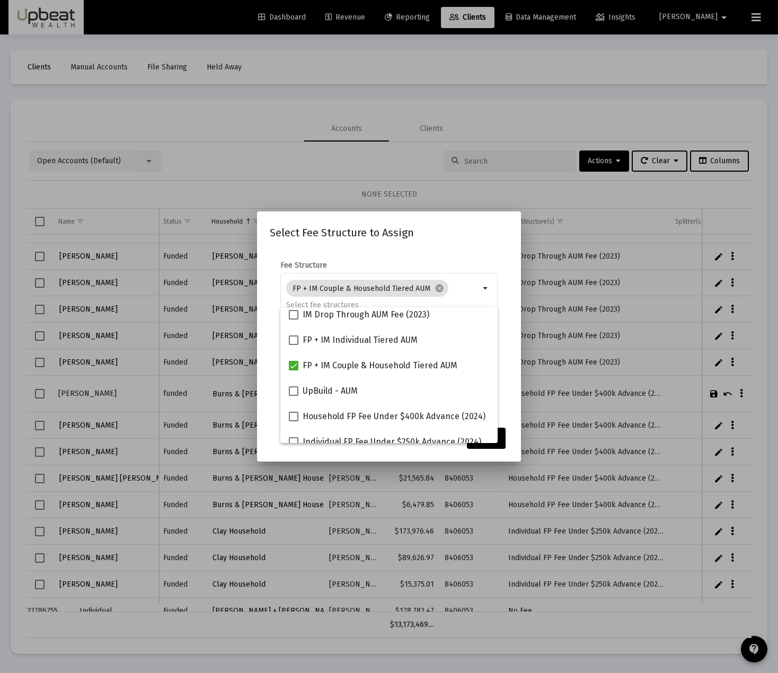
click at [419, 253] on mat-dialog-content "Fee Structure FP + IM Couple & Household Tiered AUM cancel arrow_drop_down Note…" at bounding box center [389, 335] width 264 height 171
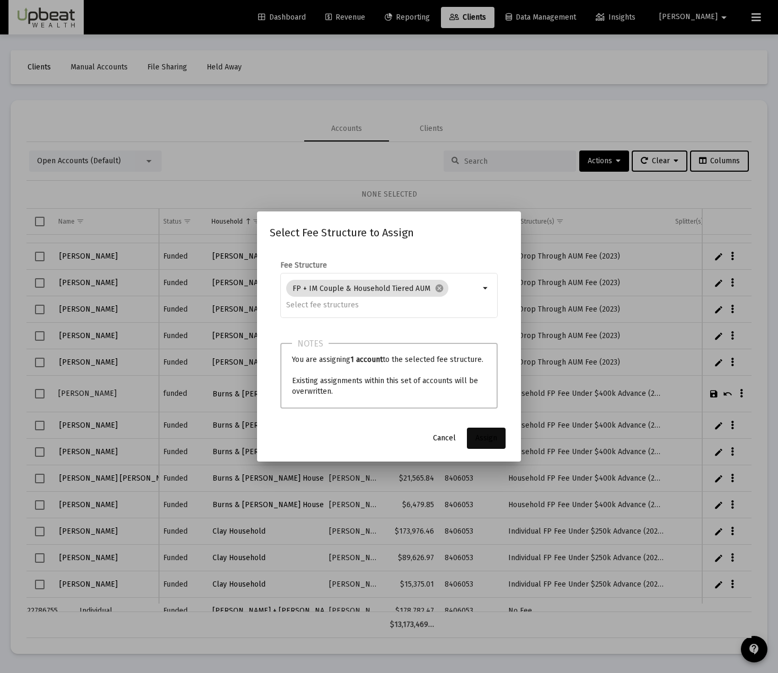
click at [489, 440] on span "Assign" at bounding box center [487, 438] width 22 height 9
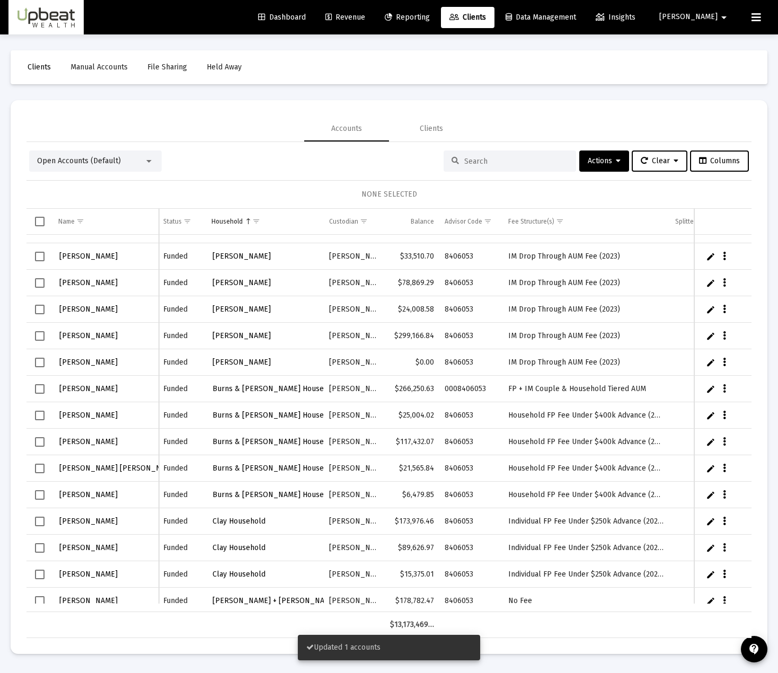
click at [726, 417] on icon "Data grid" at bounding box center [724, 415] width 3 height 13
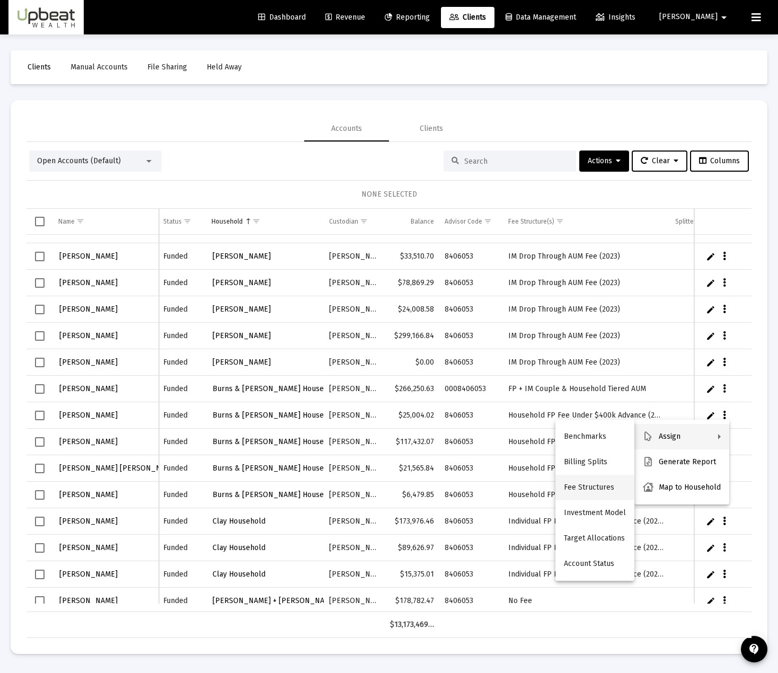
click at [603, 487] on button "Fee Structures" at bounding box center [595, 487] width 79 height 25
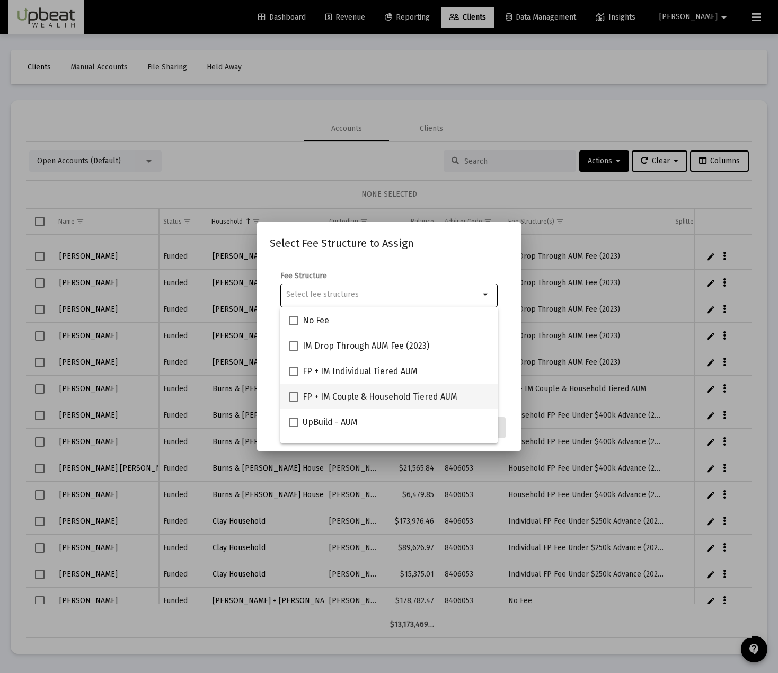
click at [294, 398] on span at bounding box center [294, 397] width 10 height 10
click at [294, 402] on input "FP + IM Couple & Household Tiered AUM" at bounding box center [293, 402] width 1 height 1
checkbox input "true"
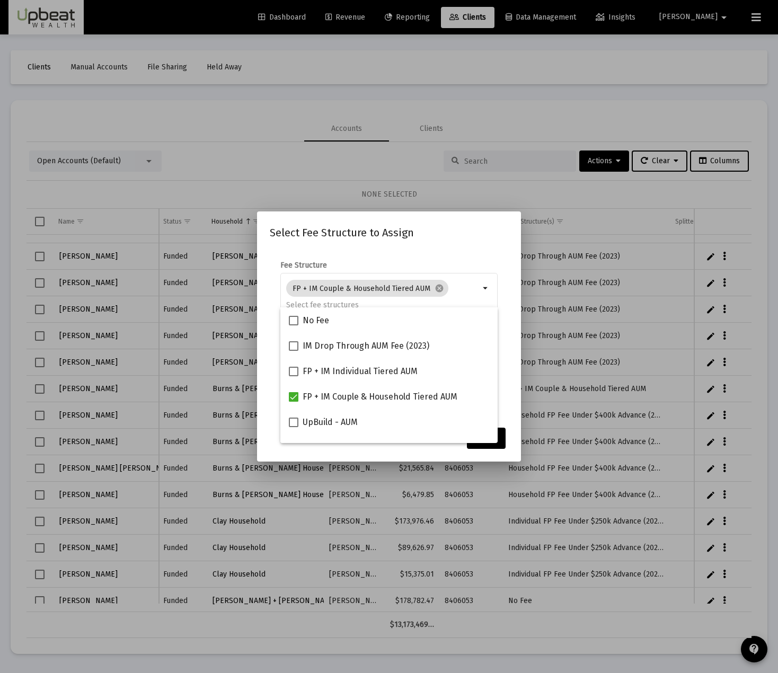
click at [515, 443] on mat-dialog-container "Select Fee Structure to Assign Fee Structure FP + IM Couple & Household Tiered …" at bounding box center [389, 337] width 264 height 250
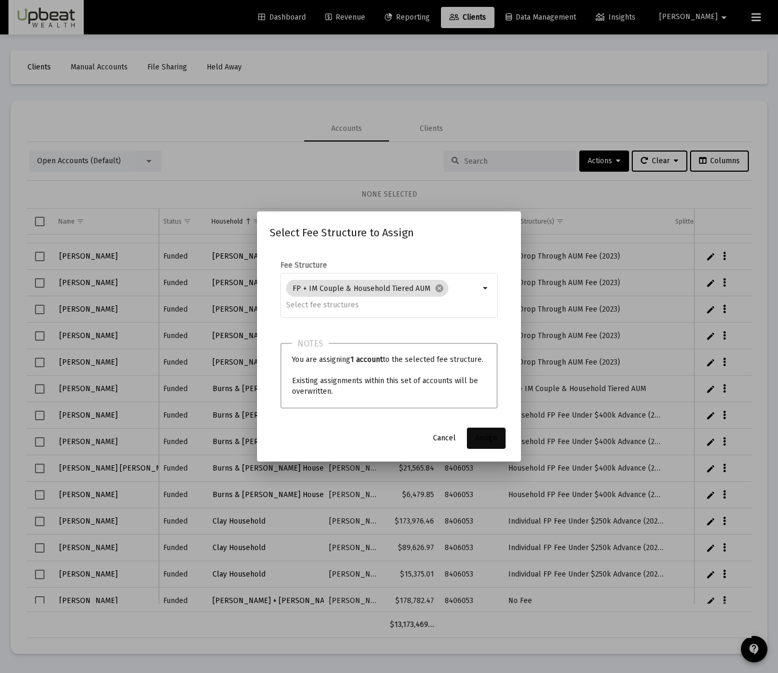
click at [493, 442] on span "Assign" at bounding box center [487, 438] width 22 height 9
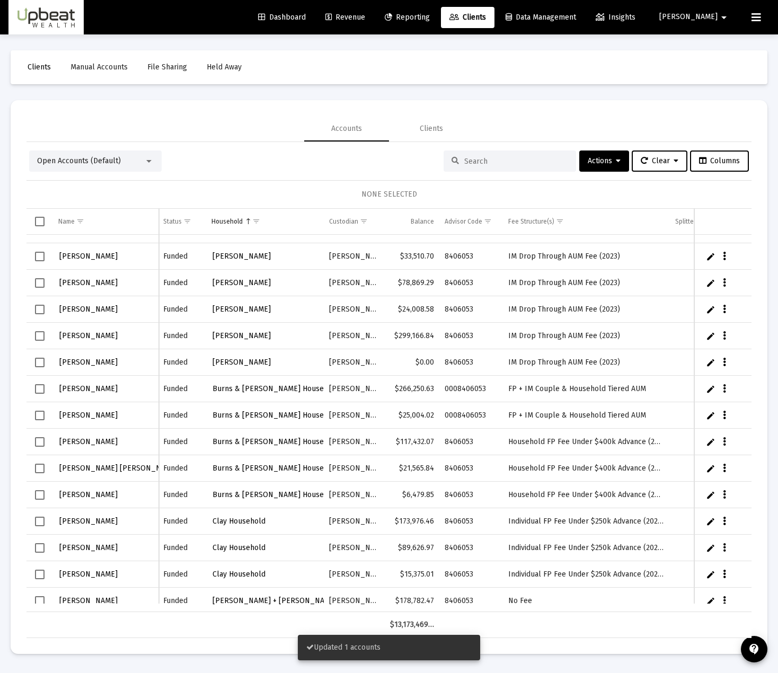
click at [725, 439] on icon "Data grid" at bounding box center [724, 442] width 3 height 13
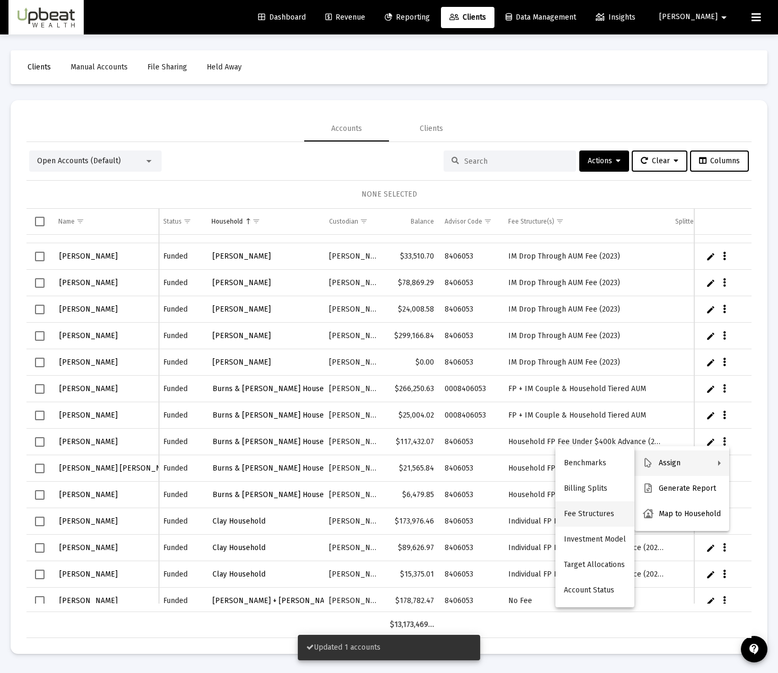
click at [584, 517] on button "Fee Structures" at bounding box center [595, 514] width 79 height 25
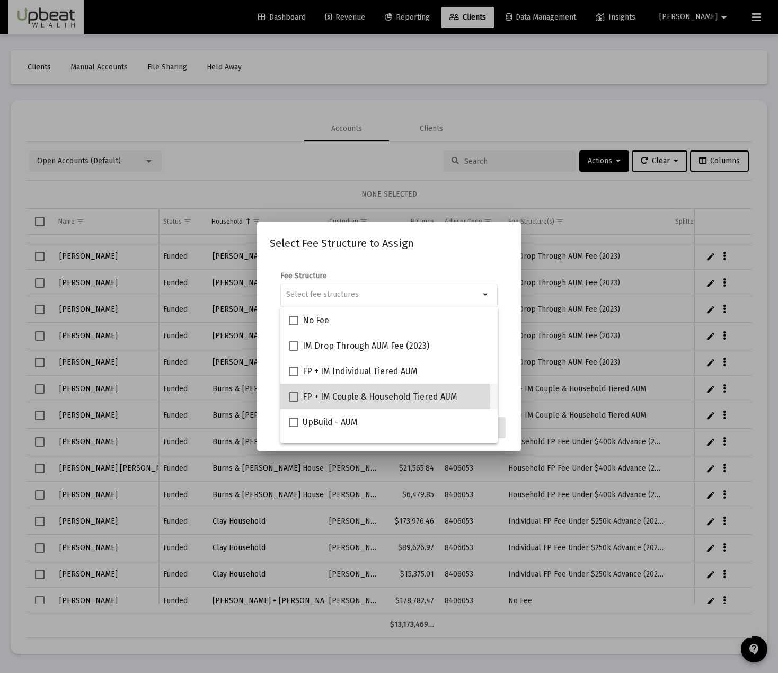
click at [288, 398] on mat-option "FP + IM Couple & Household Tiered AUM" at bounding box center [388, 396] width 217 height 25
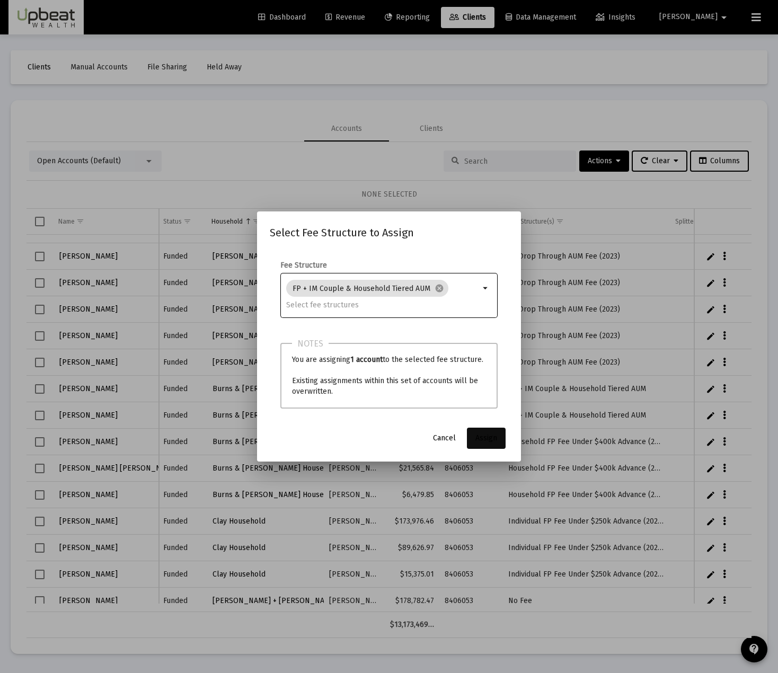
click at [493, 439] on span "Assign" at bounding box center [487, 438] width 22 height 9
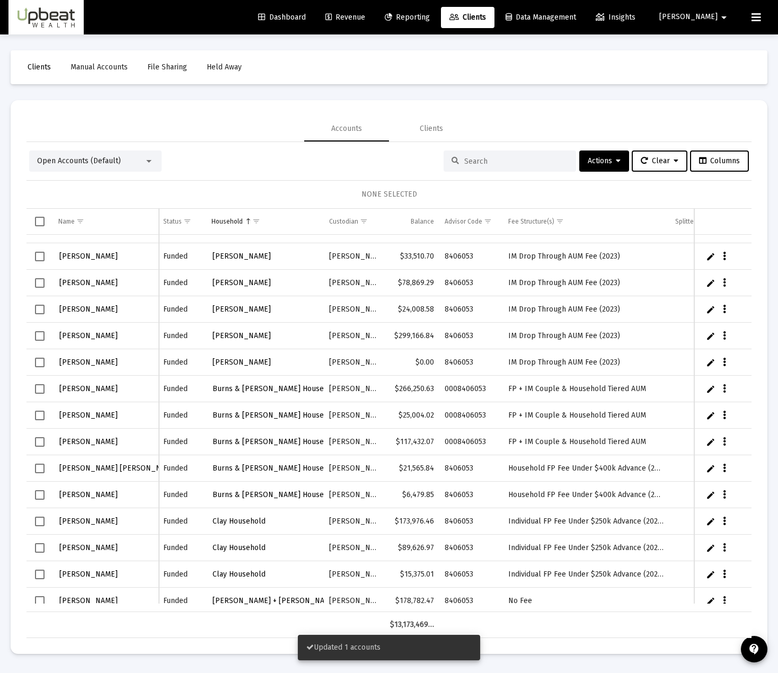
click at [725, 466] on icon "Data grid" at bounding box center [724, 468] width 3 height 13
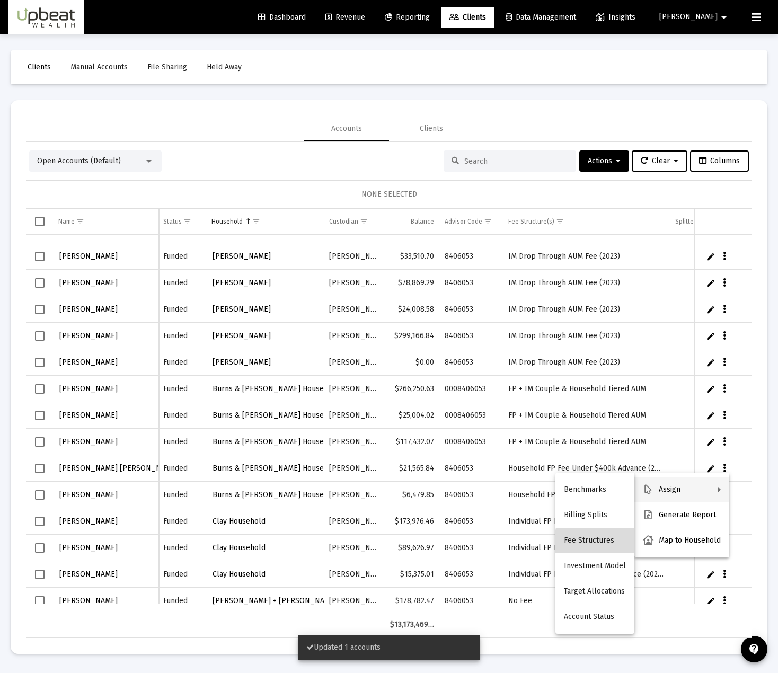
click at [605, 542] on button "Fee Structures" at bounding box center [595, 540] width 79 height 25
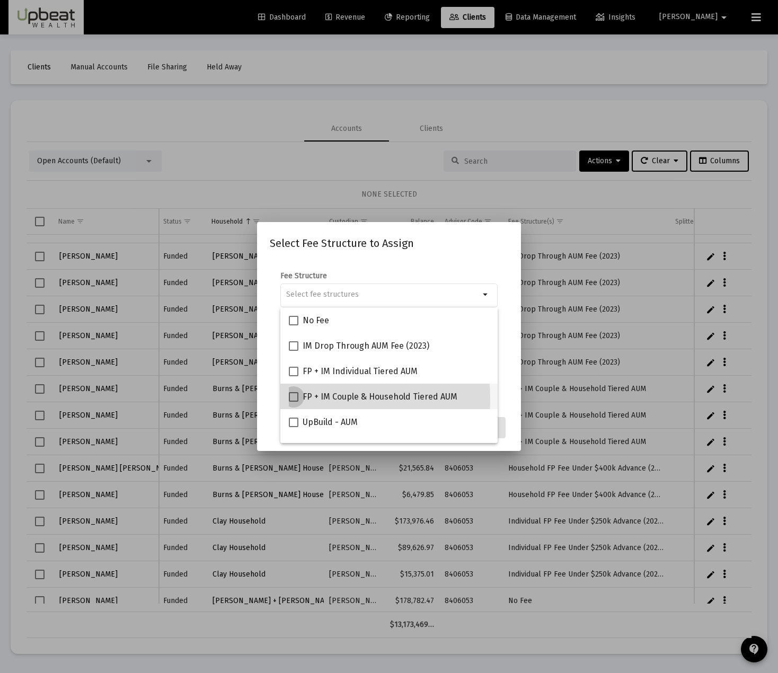
click at [291, 400] on span at bounding box center [294, 397] width 10 height 10
click at [293, 402] on input "FP + IM Couple & Household Tiered AUM" at bounding box center [293, 402] width 1 height 1
checkbox input "true"
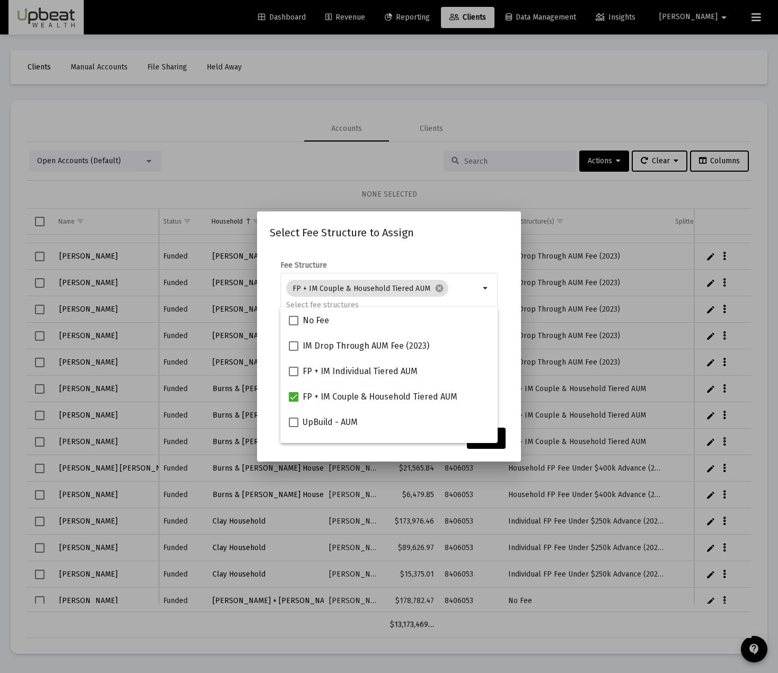
click at [512, 418] on mat-dialog-content "Fee Structure FP + IM Couple & Household Tiered AUM cancel arrow_drop_down Note…" at bounding box center [389, 335] width 264 height 171
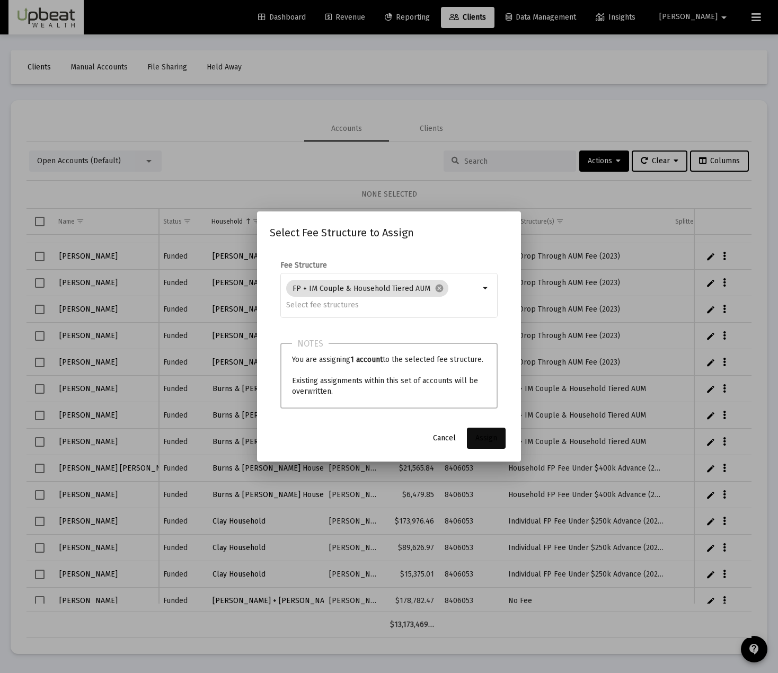
click at [493, 437] on span "Assign" at bounding box center [487, 438] width 22 height 9
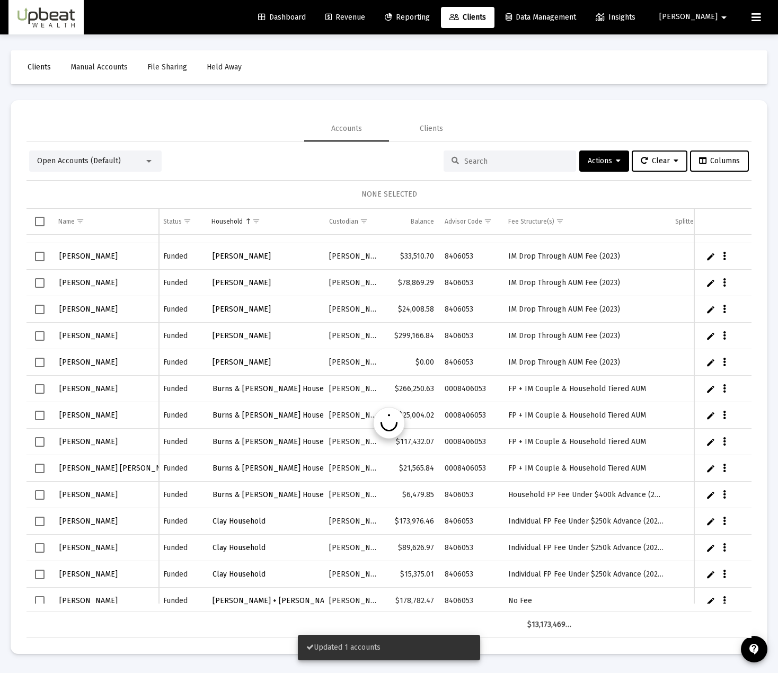
scroll to position [0, 137]
click at [726, 496] on button "Data grid" at bounding box center [725, 495] width 10 height 10
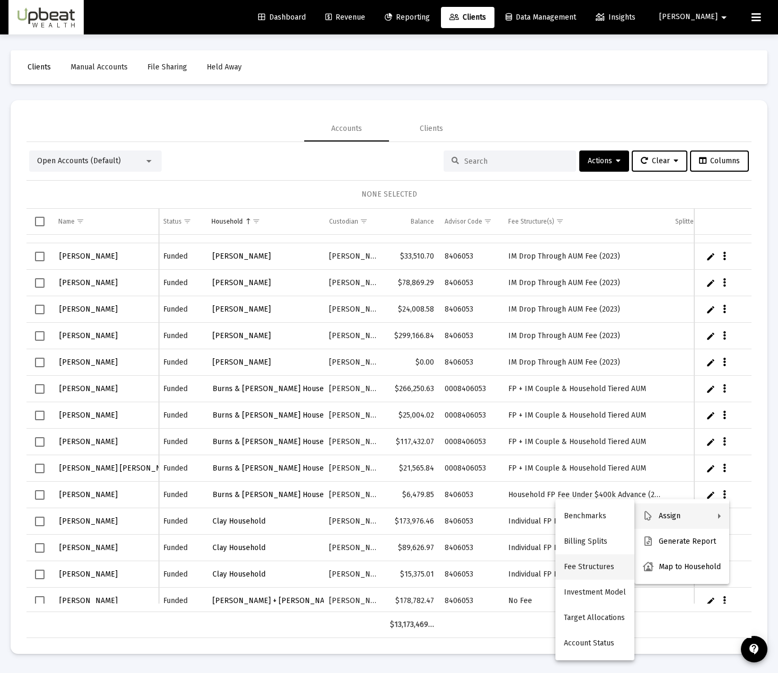
click at [592, 573] on button "Fee Structures" at bounding box center [595, 567] width 79 height 25
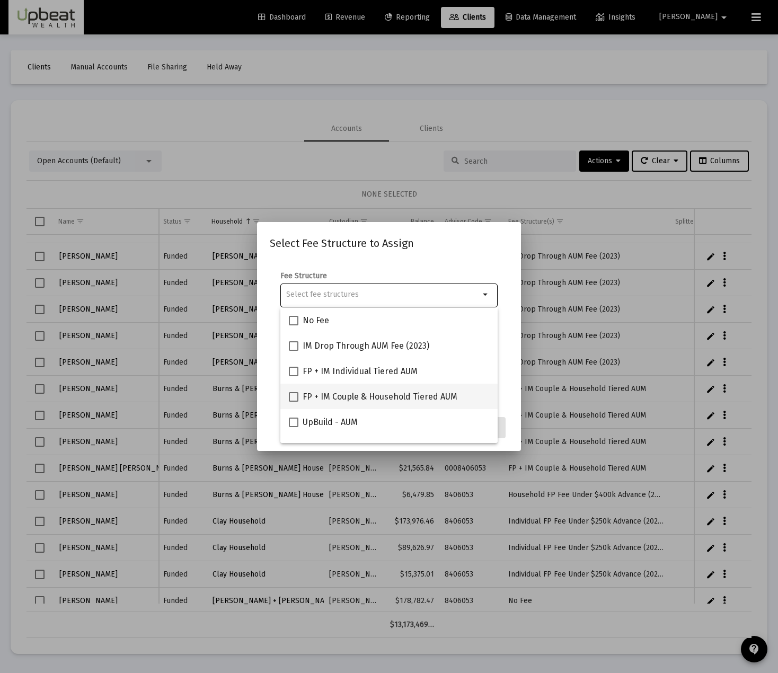
click at [292, 399] on span at bounding box center [294, 397] width 10 height 10
click at [293, 402] on input "FP + IM Couple & Household Tiered AUM" at bounding box center [293, 402] width 1 height 1
checkbox input "true"
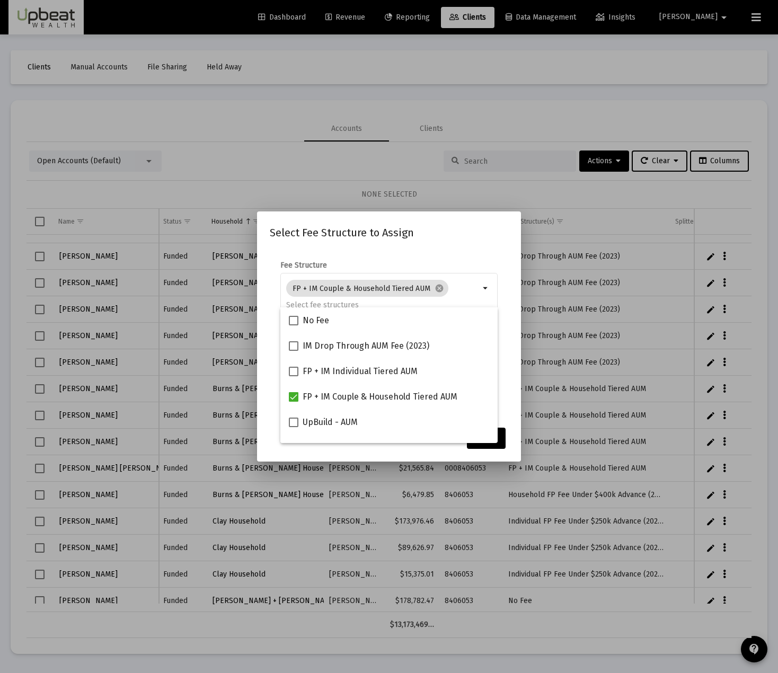
click at [505, 451] on mat-dialog-container "Select Fee Structure to Assign Fee Structure FP + IM Couple & Household Tiered …" at bounding box center [389, 337] width 264 height 250
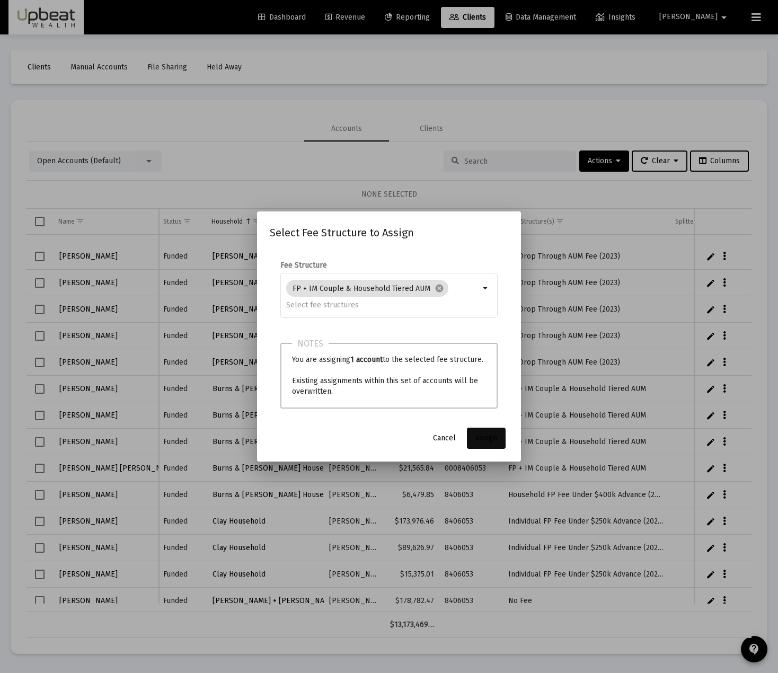
click at [500, 442] on button "Assign" at bounding box center [486, 438] width 39 height 21
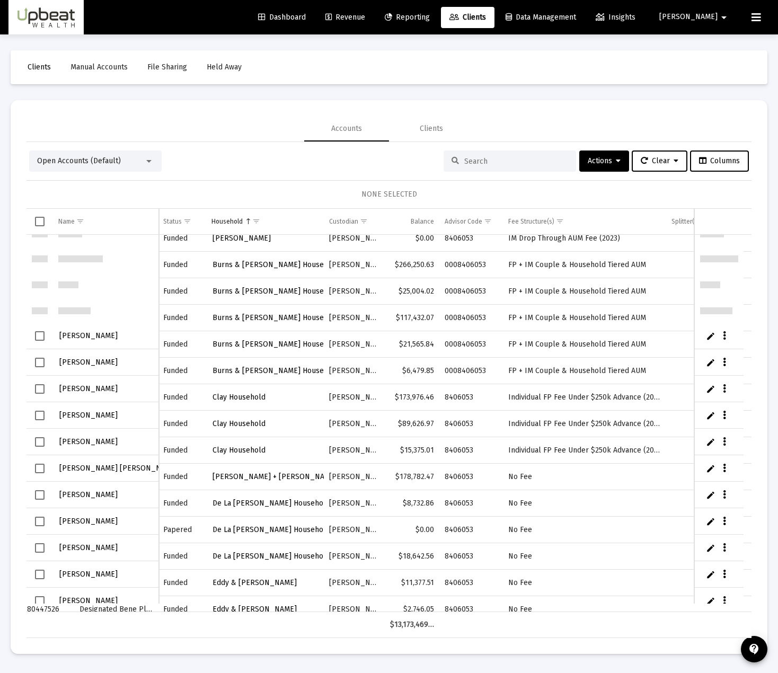
scroll to position [248, 0]
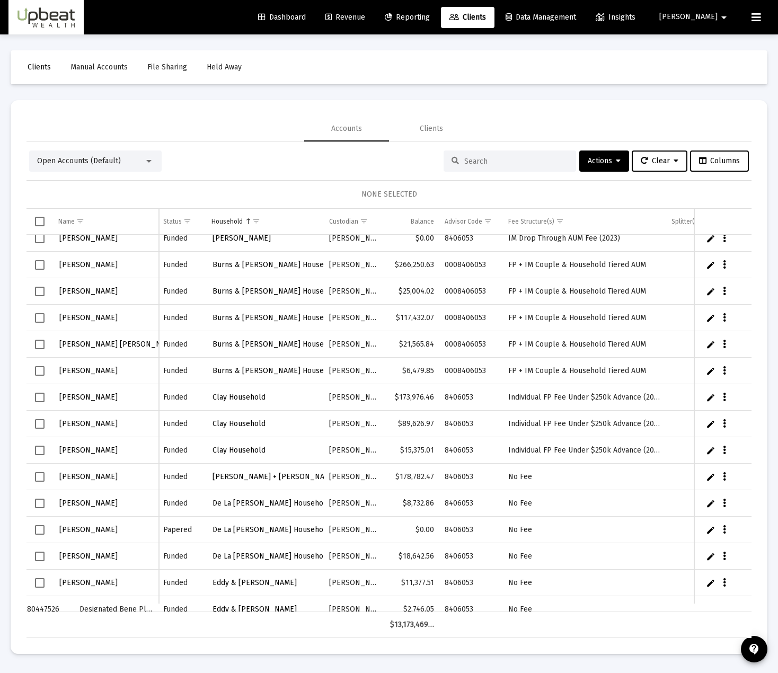
click at [724, 397] on icon "Data grid" at bounding box center [724, 397] width 3 height 13
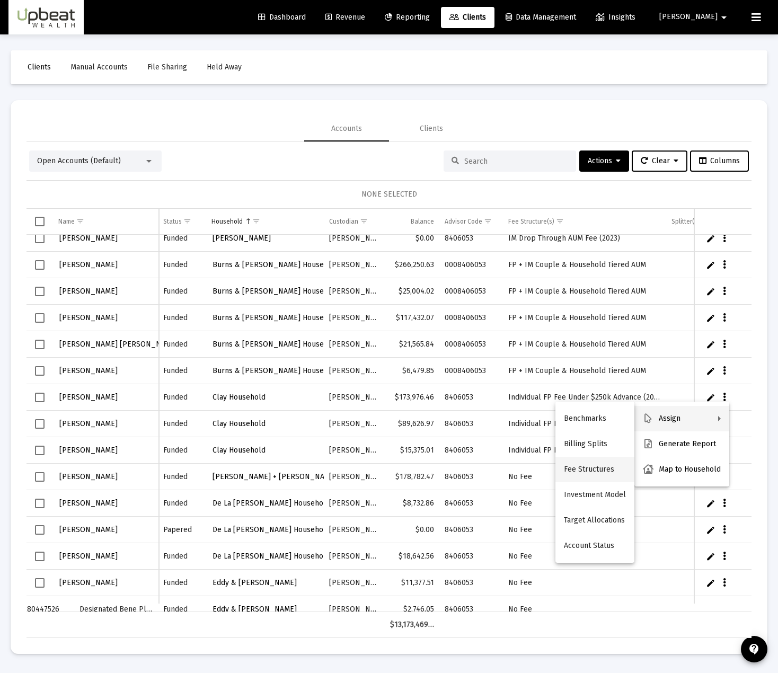
click at [598, 473] on button "Fee Structures" at bounding box center [595, 469] width 79 height 25
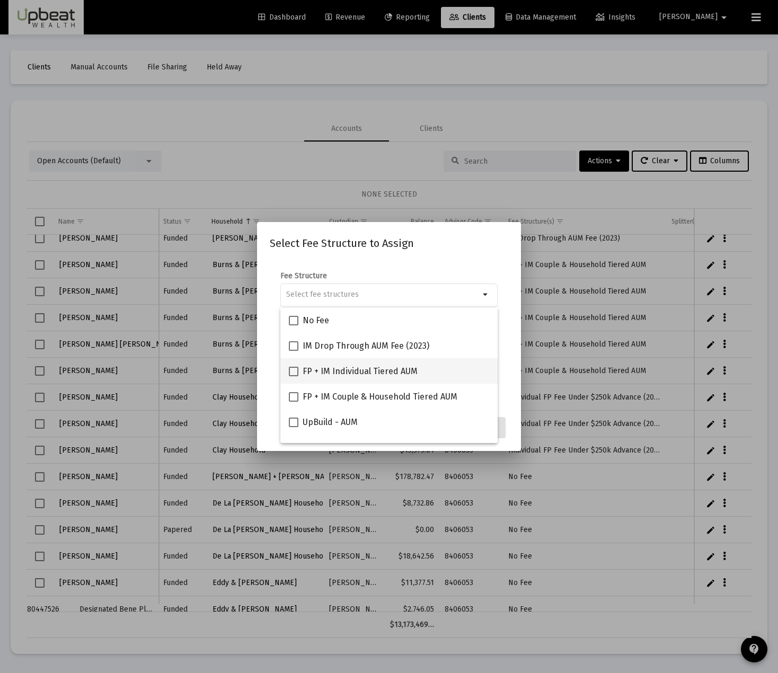
click at [294, 372] on span at bounding box center [294, 372] width 10 height 10
click at [294, 376] on input "FP + IM Individual Tiered AUM" at bounding box center [293, 376] width 1 height 1
checkbox input "true"
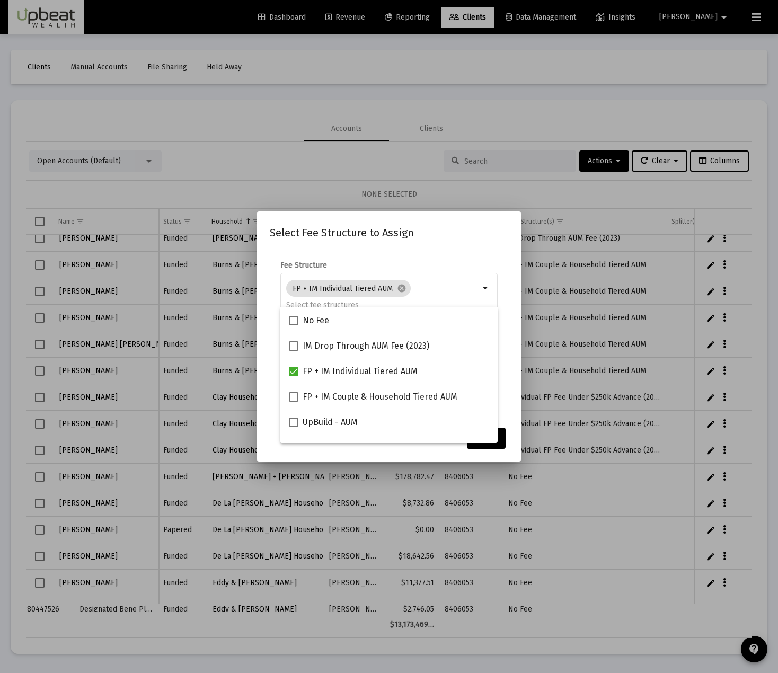
click at [511, 329] on mat-dialog-content "Fee Structure FP + IM Individual Tiered AUM cancel arrow_drop_down Notes You ar…" at bounding box center [389, 335] width 264 height 171
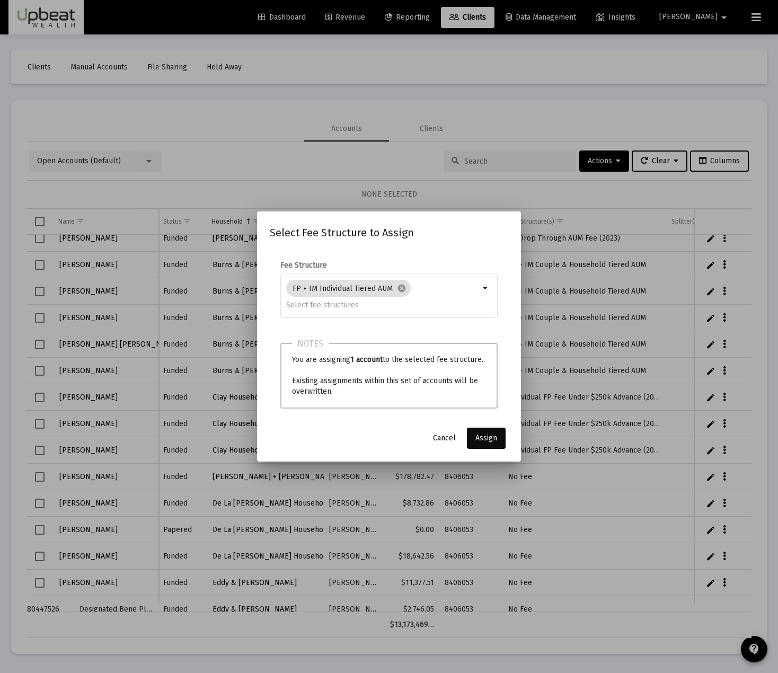
click at [497, 435] on button "Assign" at bounding box center [486, 438] width 39 height 21
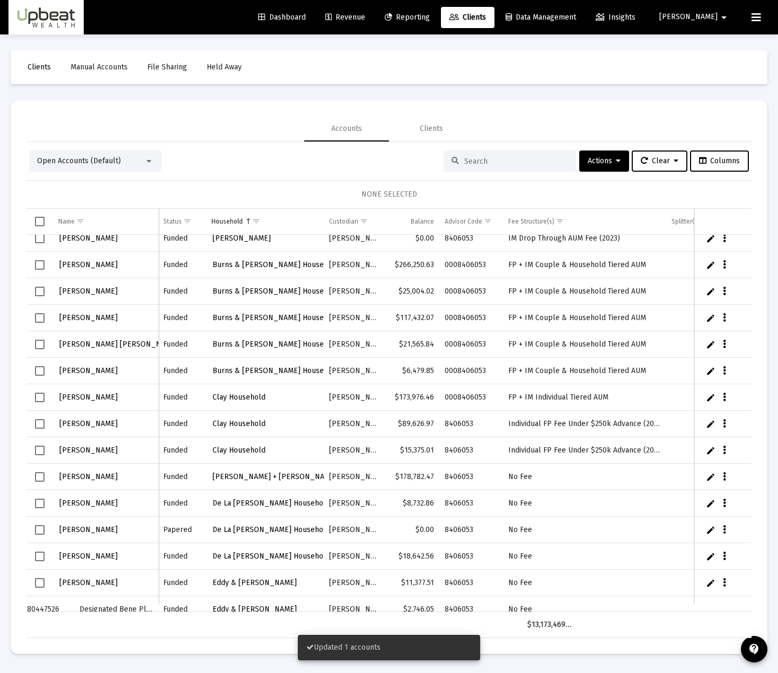
scroll to position [0, 137]
click at [724, 425] on icon "Data grid" at bounding box center [724, 424] width 3 height 13
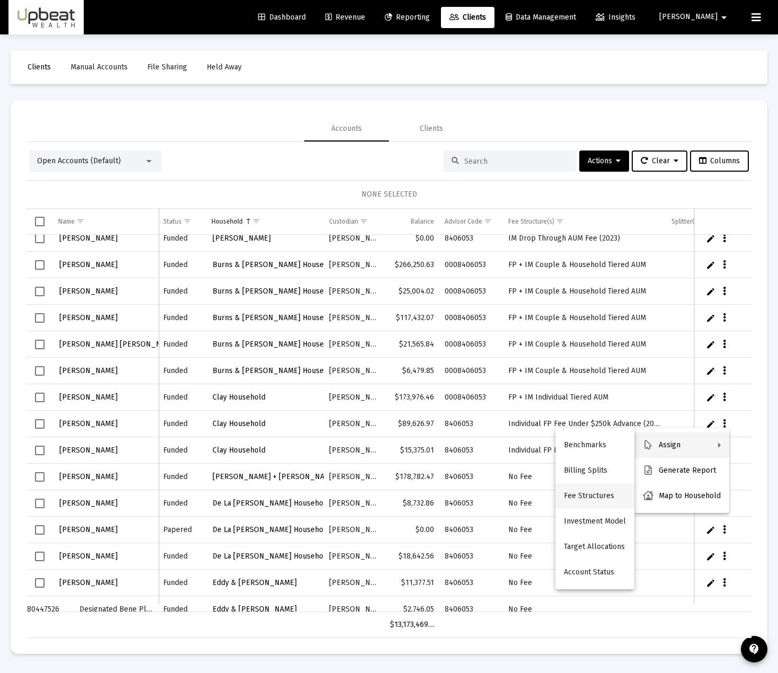
click at [591, 495] on button "Fee Structures" at bounding box center [595, 496] width 79 height 25
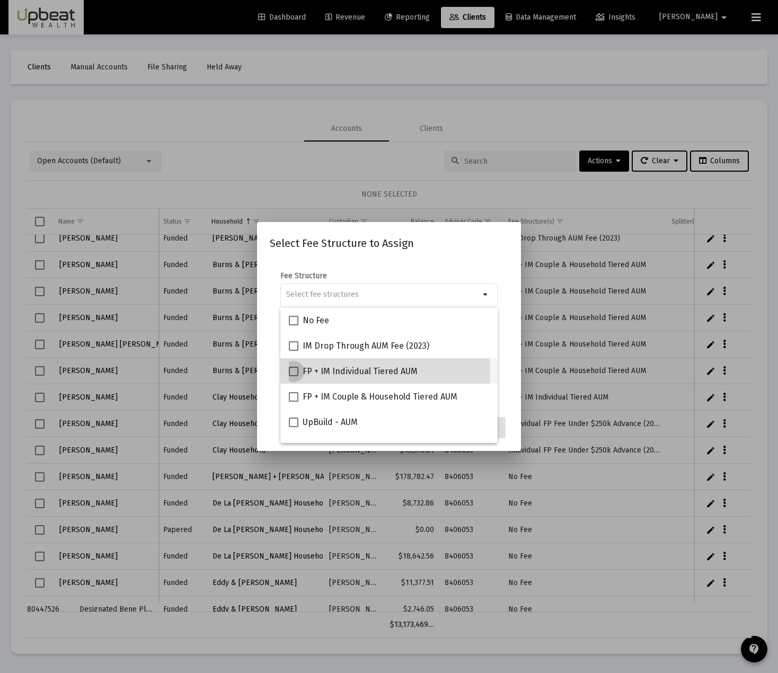
click at [295, 372] on span at bounding box center [294, 372] width 10 height 10
click at [294, 376] on input "FP + IM Individual Tiered AUM" at bounding box center [293, 376] width 1 height 1
checkbox input "true"
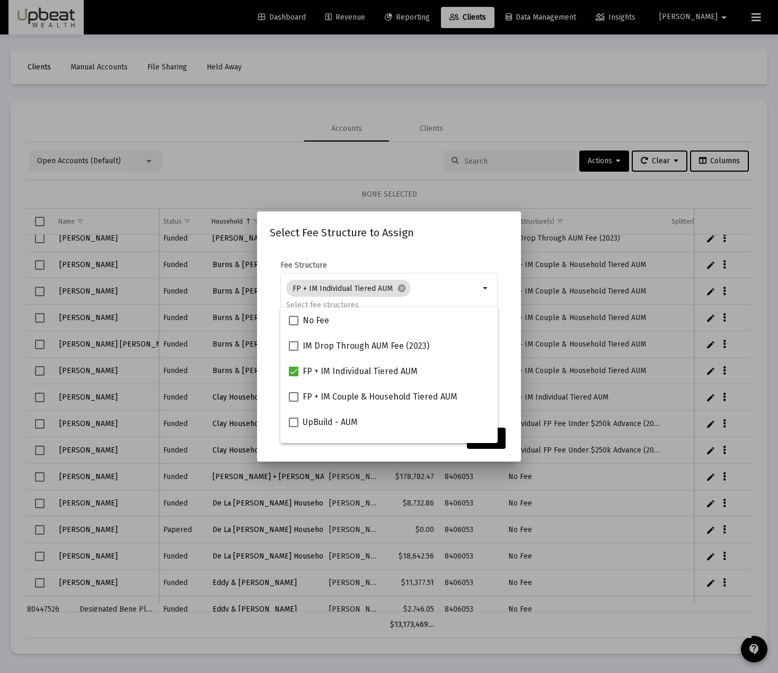
click at [515, 347] on mat-dialog-content "Fee Structure FP + IM Individual Tiered AUM cancel arrow_drop_down Notes You ar…" at bounding box center [389, 335] width 264 height 171
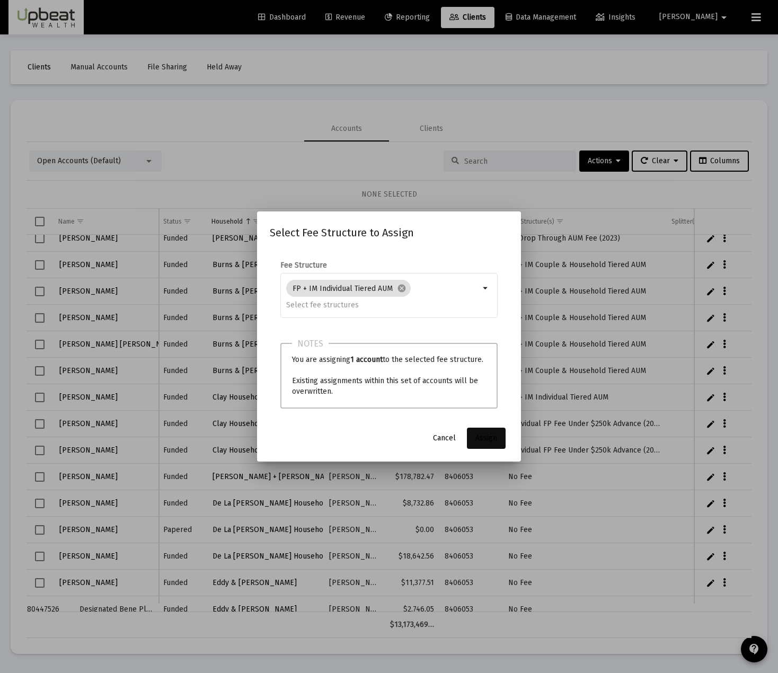
click at [491, 438] on span "Assign" at bounding box center [487, 438] width 22 height 9
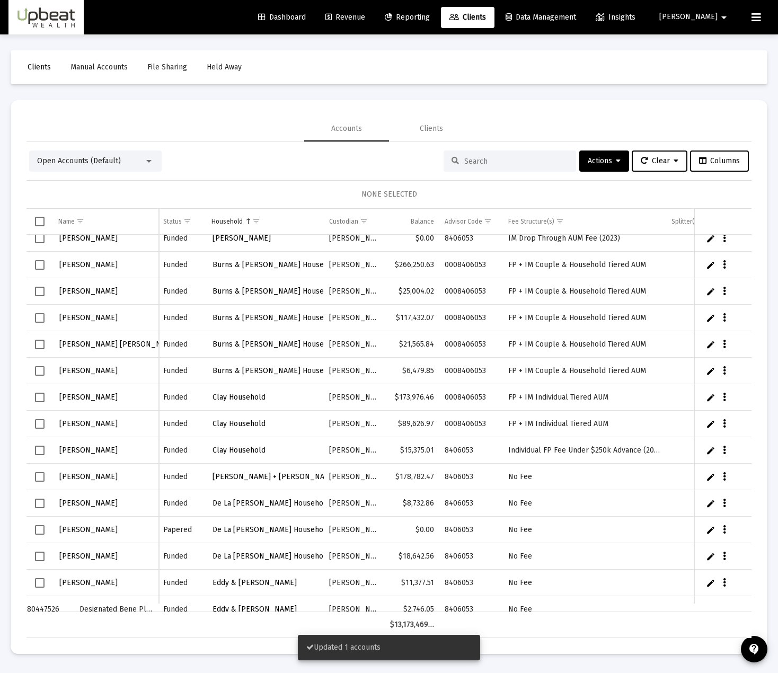
click at [725, 449] on icon "Data grid" at bounding box center [724, 450] width 3 height 13
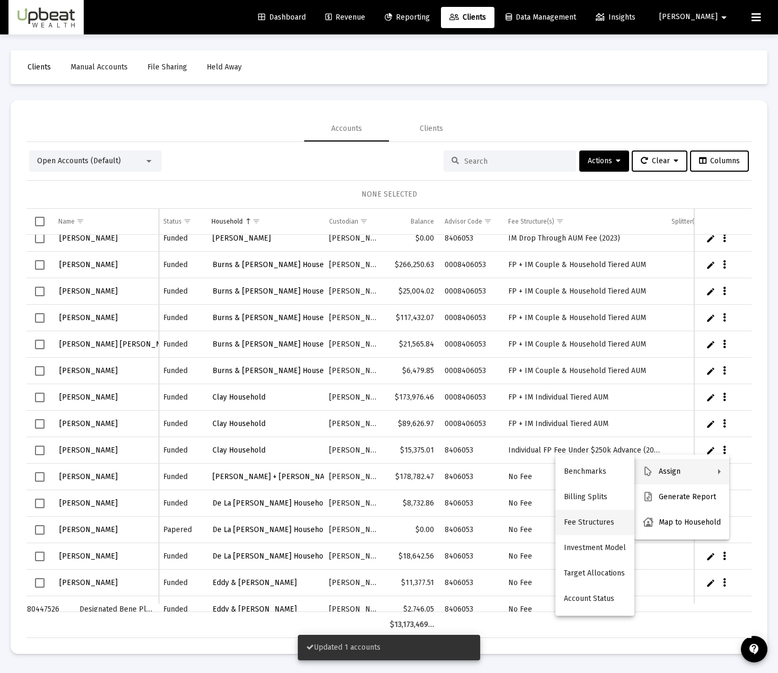
click at [596, 517] on button "Fee Structures" at bounding box center [595, 522] width 79 height 25
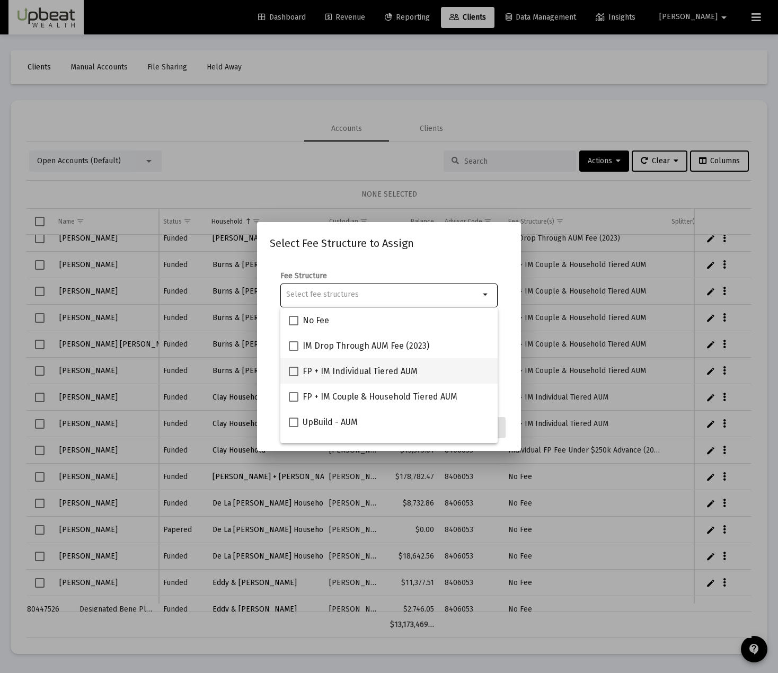
click at [291, 371] on span at bounding box center [294, 372] width 10 height 10
click at [293, 376] on input "FP + IM Individual Tiered AUM" at bounding box center [293, 376] width 1 height 1
checkbox input "true"
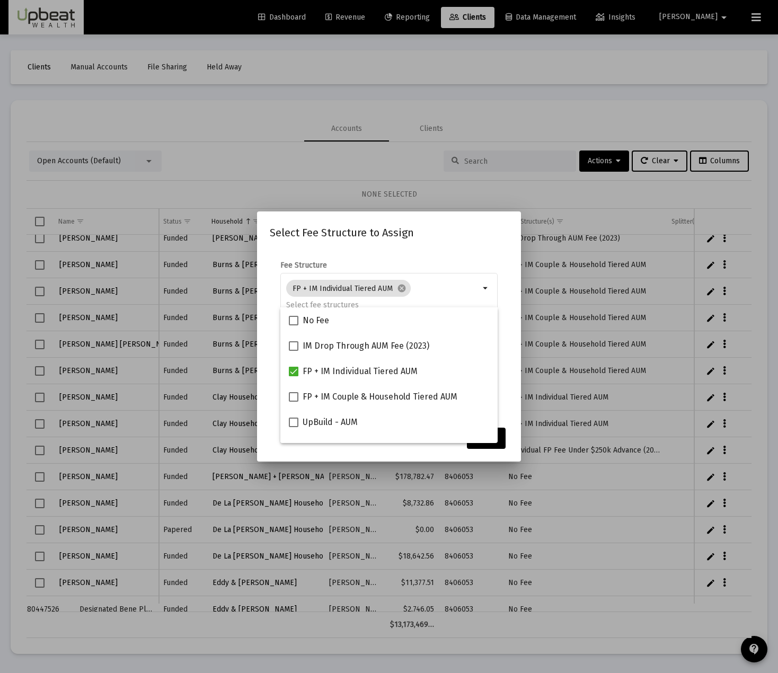
click at [510, 446] on mat-dialog-container "Select Fee Structure to Assign Fee Structure FP + IM Individual Tiered AUM canc…" at bounding box center [389, 337] width 264 height 250
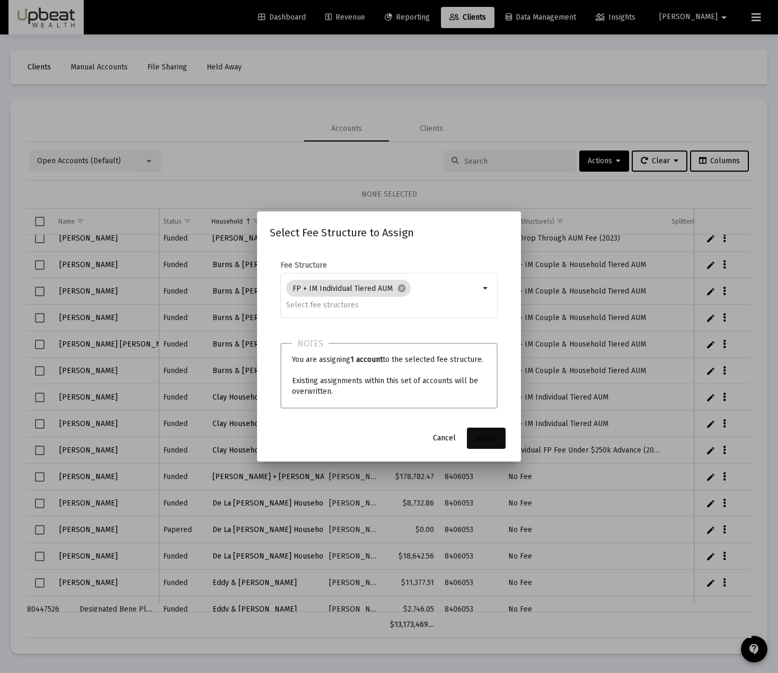
click at [497, 442] on button "Assign" at bounding box center [486, 438] width 39 height 21
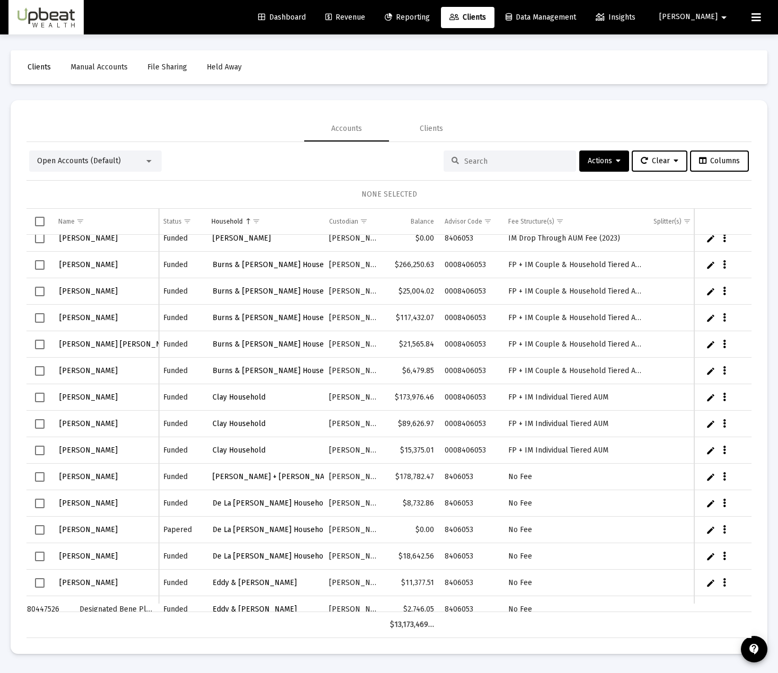
click at [374, 23] on link "Revenue" at bounding box center [345, 17] width 57 height 21
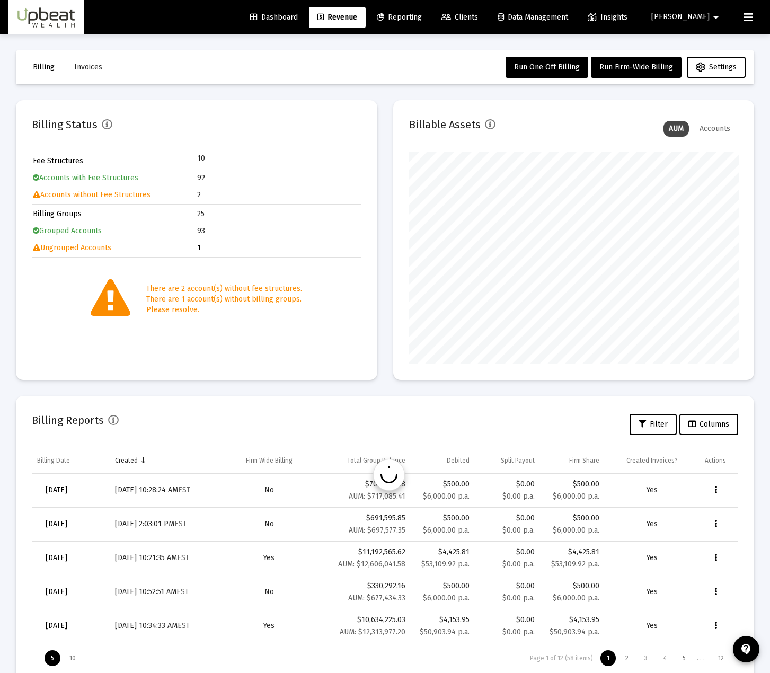
scroll to position [212, 329]
click at [645, 62] on button "Run Firm-Wide Billing" at bounding box center [636, 67] width 91 height 21
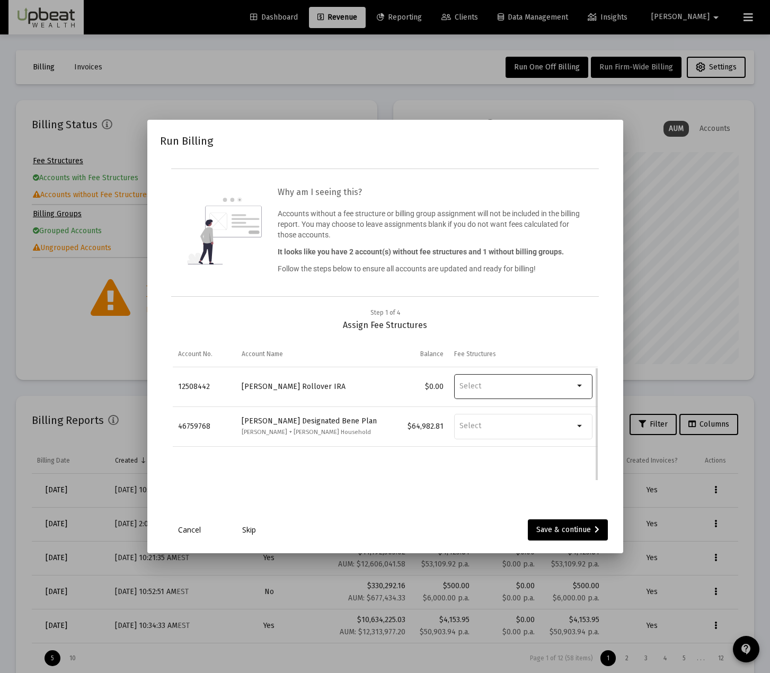
click at [586, 389] on mat-icon "arrow_drop_down" at bounding box center [580, 386] width 13 height 13
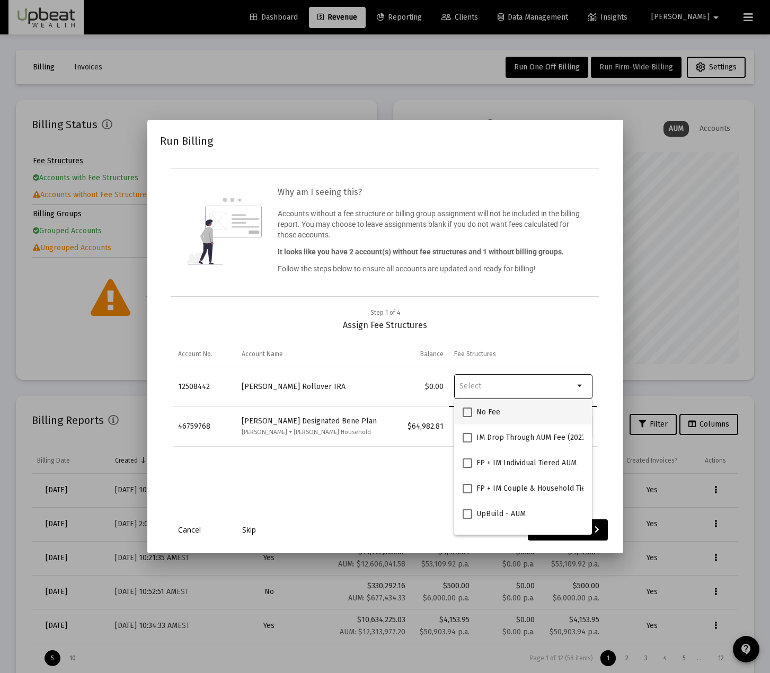
click at [575, 408] on div "No Fee" at bounding box center [523, 411] width 121 height 25
checkbox input "true"
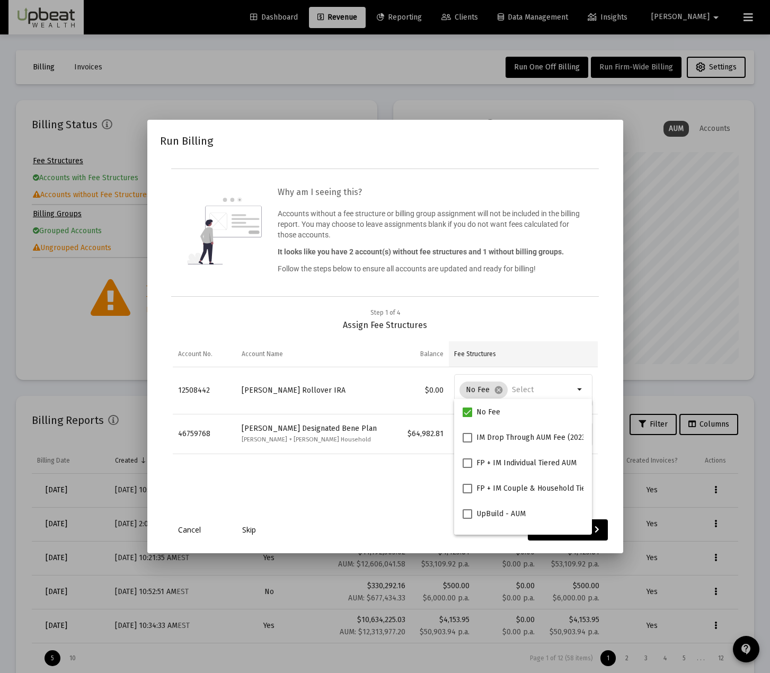
click at [585, 348] on td "Fee Structures" at bounding box center [523, 353] width 149 height 25
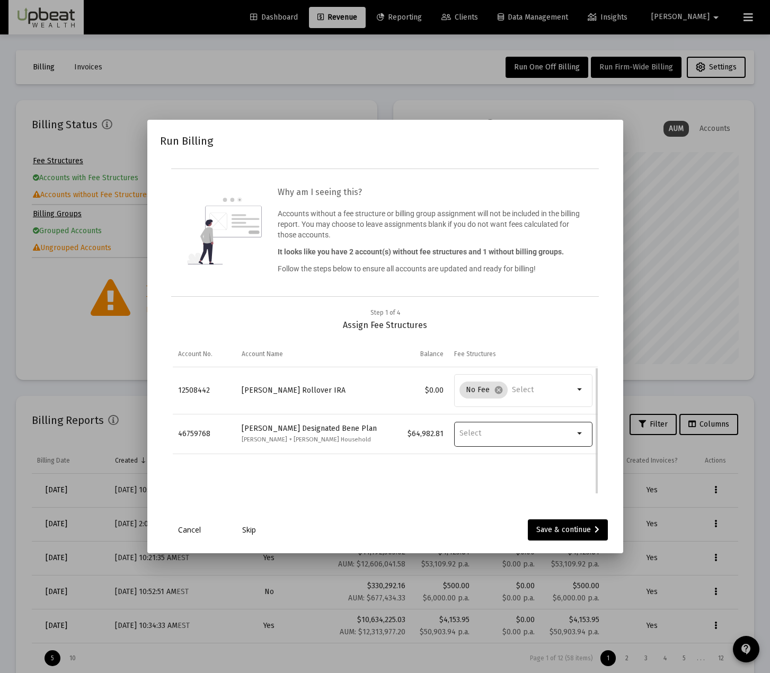
click at [565, 442] on div "Data grid" at bounding box center [517, 433] width 115 height 27
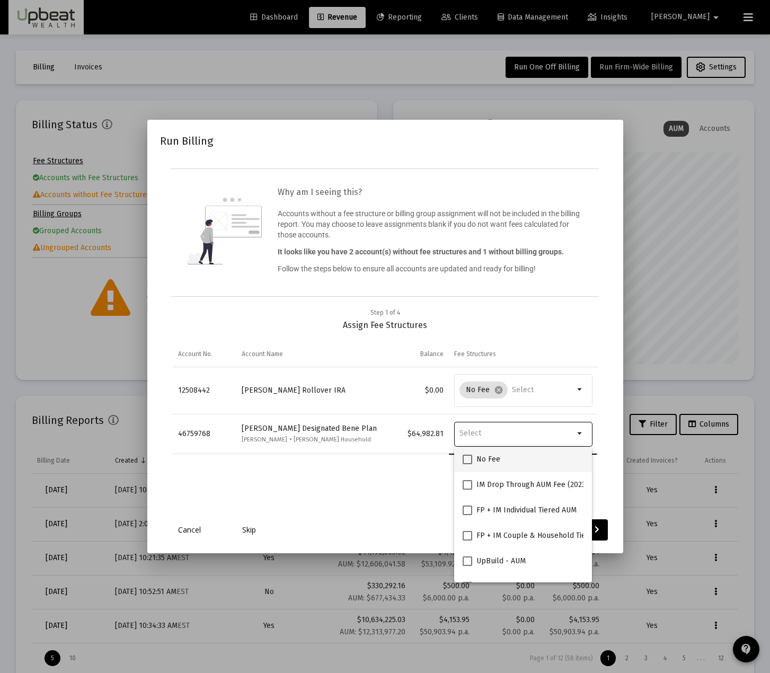
click at [524, 459] on div "No Fee" at bounding box center [523, 459] width 121 height 25
checkbox input "true"
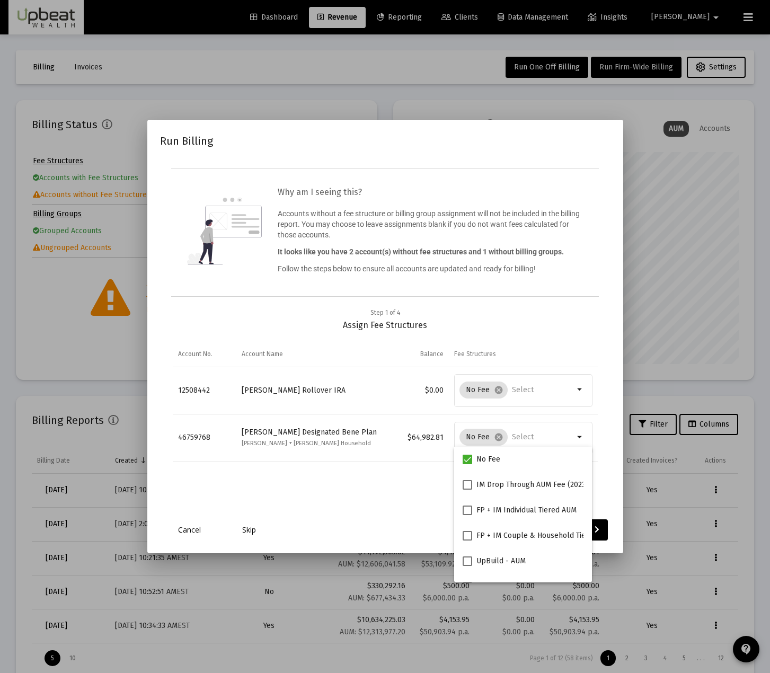
click at [605, 345] on div "Step 1 of 4 Assign Fee Structures Account No. Account Name Balance Fee Structur…" at bounding box center [385, 411] width 451 height 206
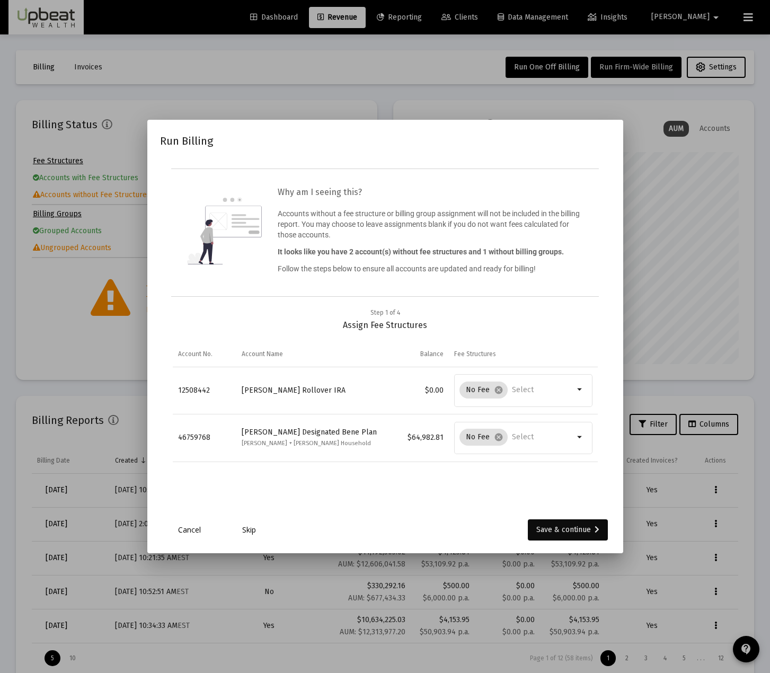
click at [591, 528] on div "Save & continue" at bounding box center [568, 530] width 63 height 21
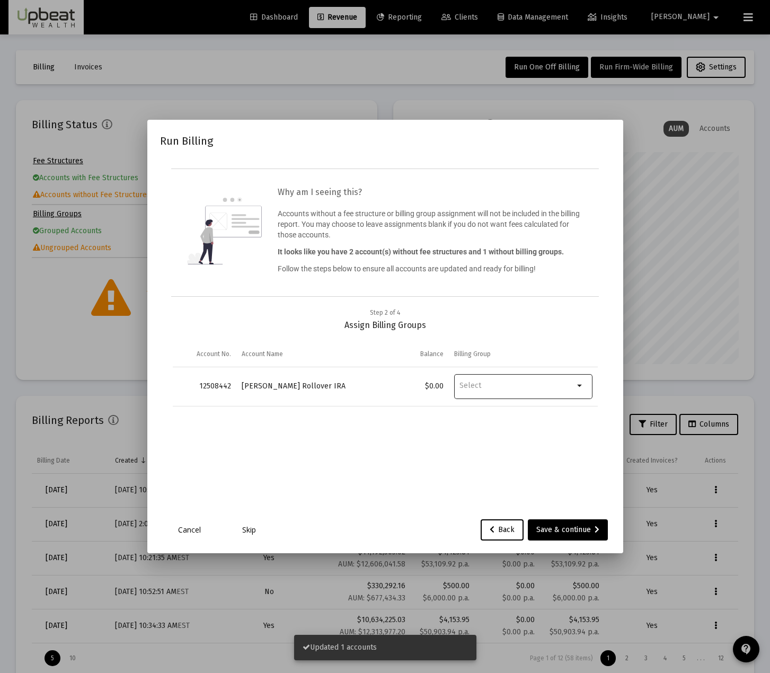
click at [493, 392] on div "Data grid" at bounding box center [517, 386] width 115 height 27
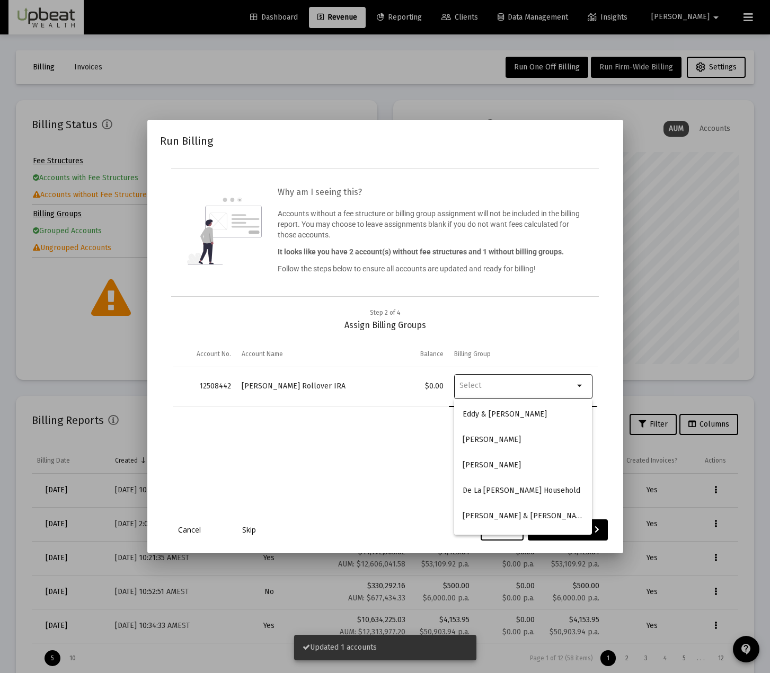
scroll to position [501, 0]
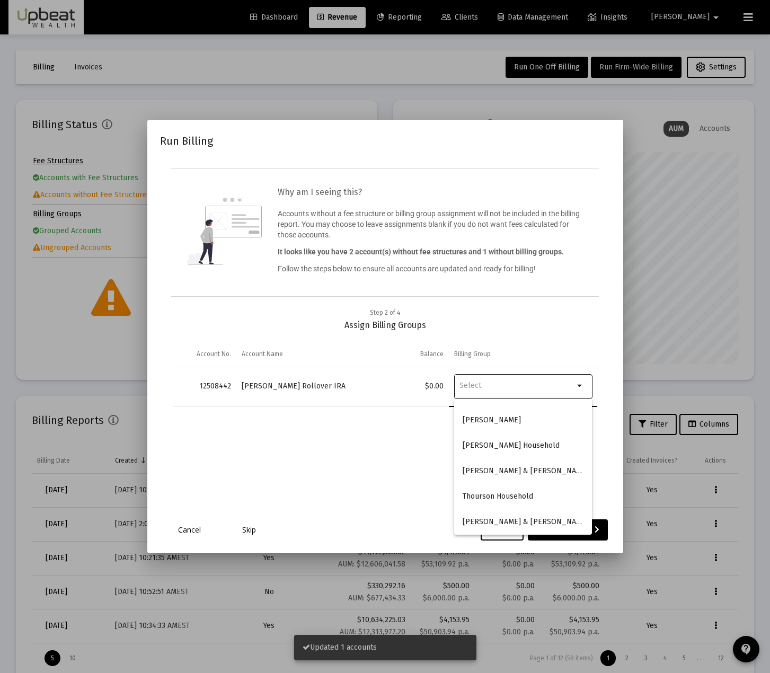
click at [558, 309] on div "Step 2 of 4 Assign Billing Groups" at bounding box center [385, 319] width 425 height 23
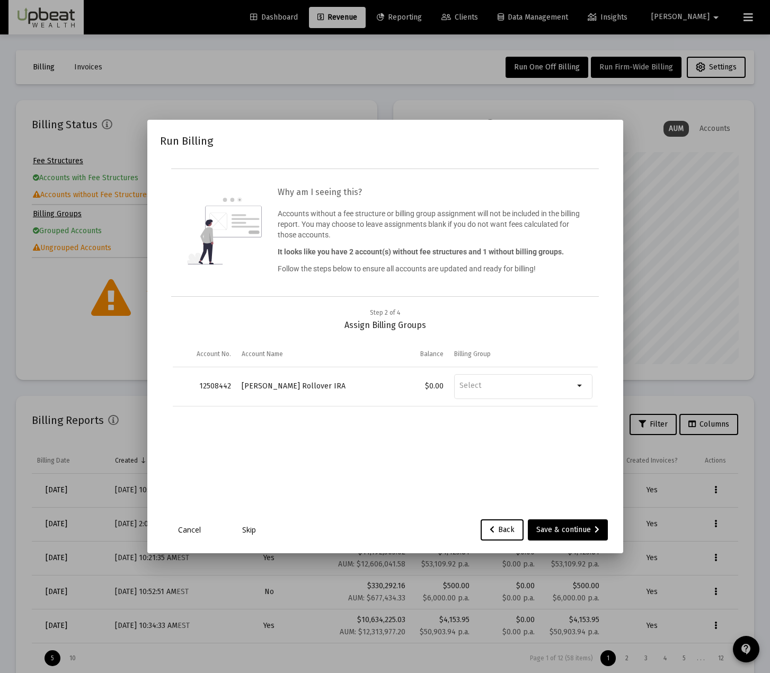
click at [249, 533] on link "Skip" at bounding box center [249, 530] width 53 height 11
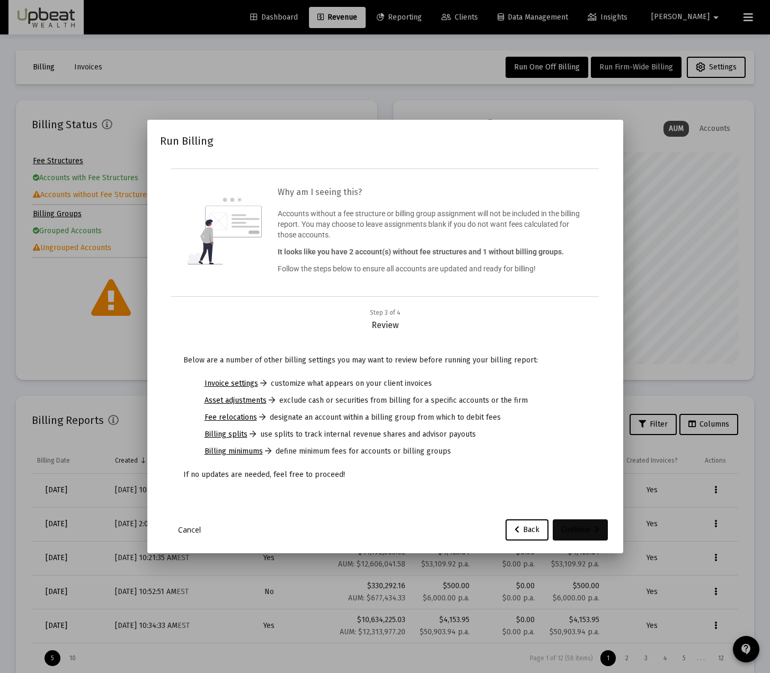
click at [598, 525] on div "Continue" at bounding box center [580, 530] width 38 height 21
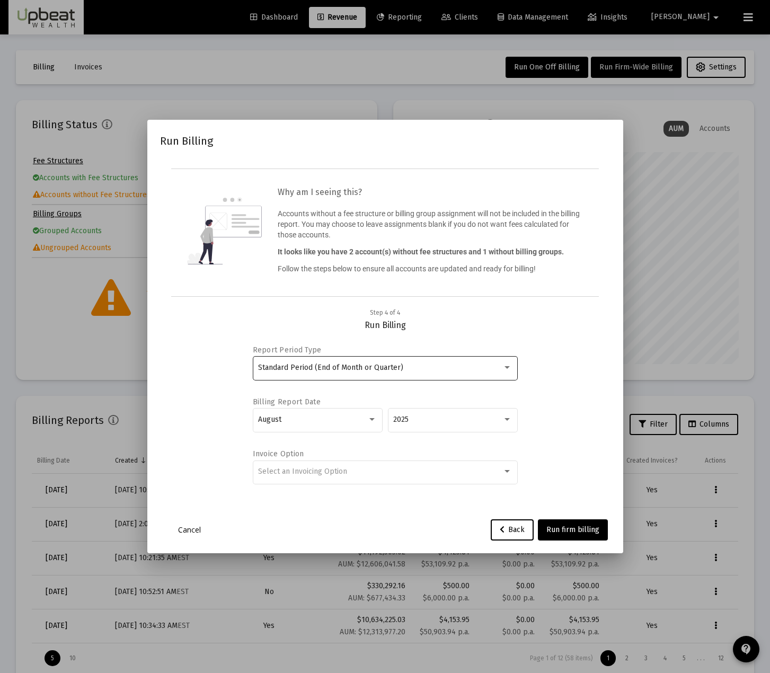
click at [372, 373] on div "Standard Period (End of Month or Quarter)" at bounding box center [385, 368] width 254 height 26
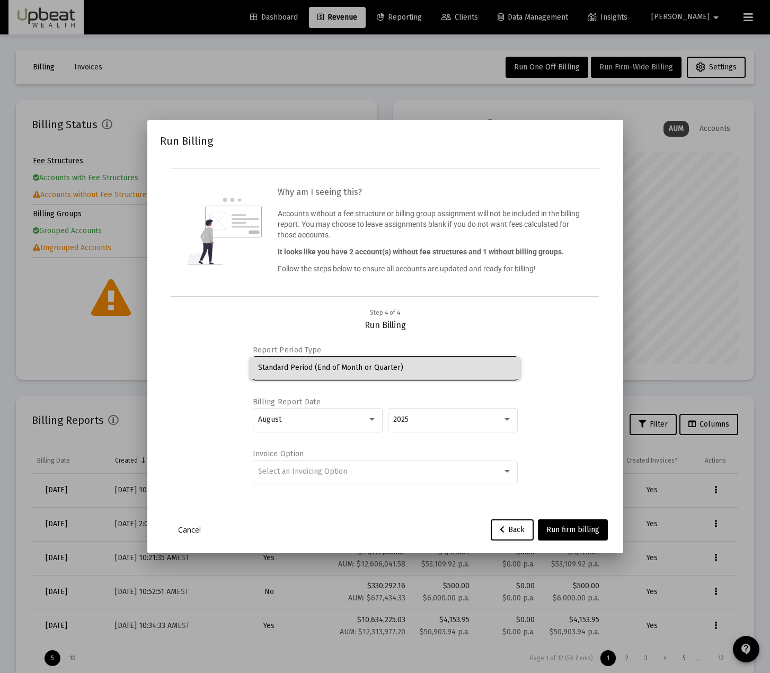
click at [593, 383] on div at bounding box center [385, 336] width 770 height 673
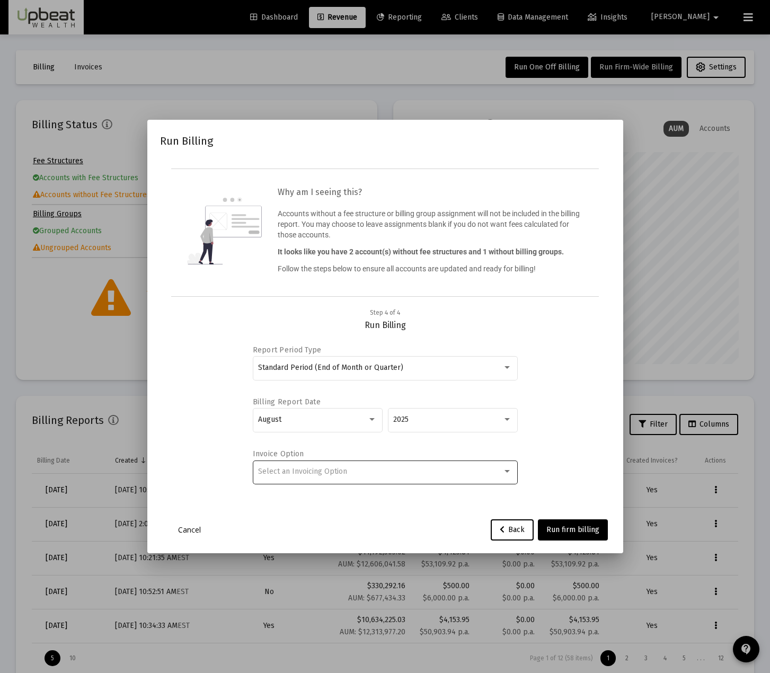
click at [424, 463] on div "Select an Invoicing Option" at bounding box center [385, 472] width 254 height 26
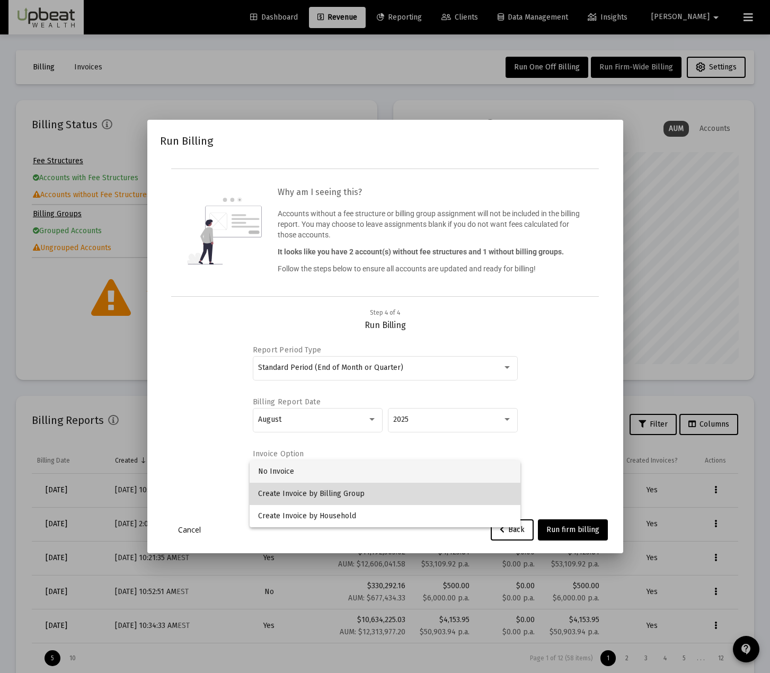
click at [412, 492] on span "Create Invoice by Billing Group" at bounding box center [385, 494] width 254 height 22
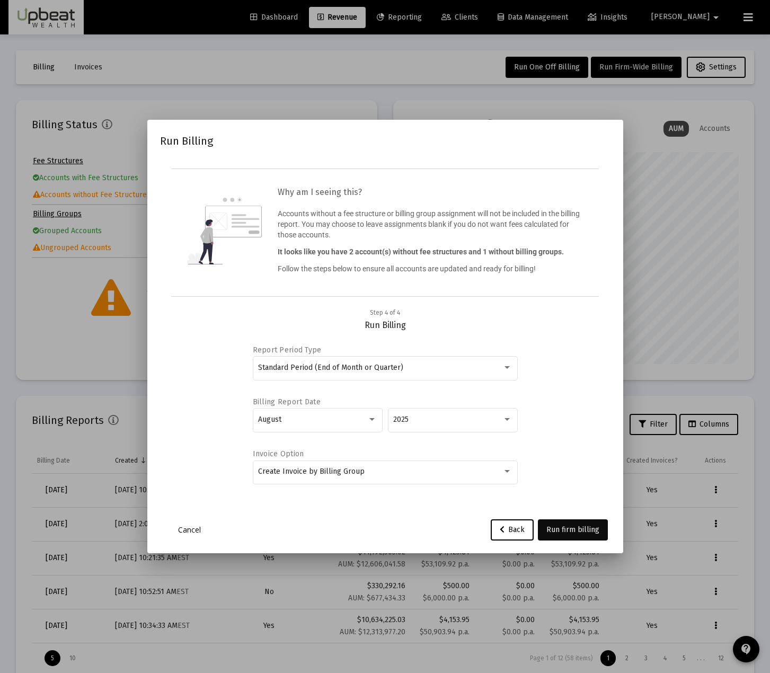
click at [583, 538] on button "Run firm billing" at bounding box center [573, 530] width 70 height 21
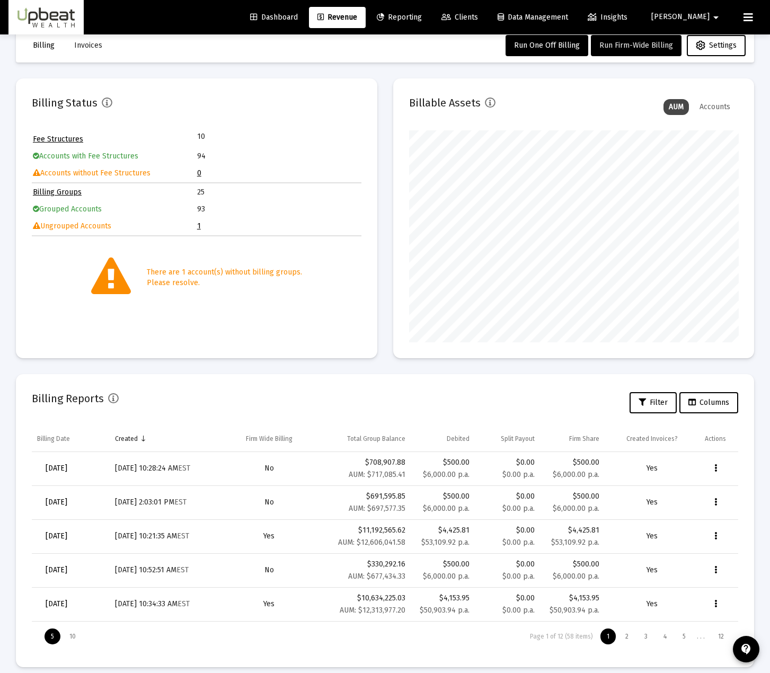
scroll to position [32, 0]
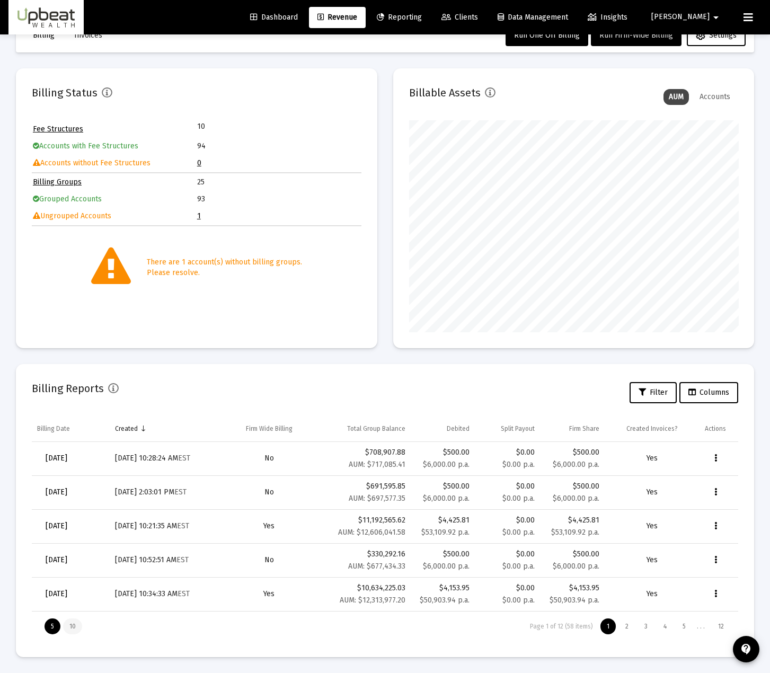
click at [67, 629] on div "10" at bounding box center [72, 627] width 19 height 16
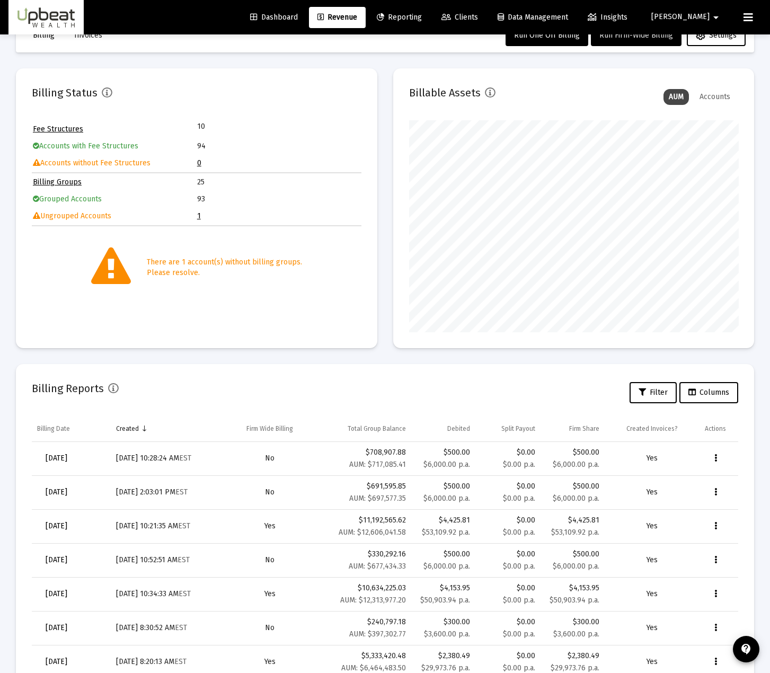
scroll to position [0, 0]
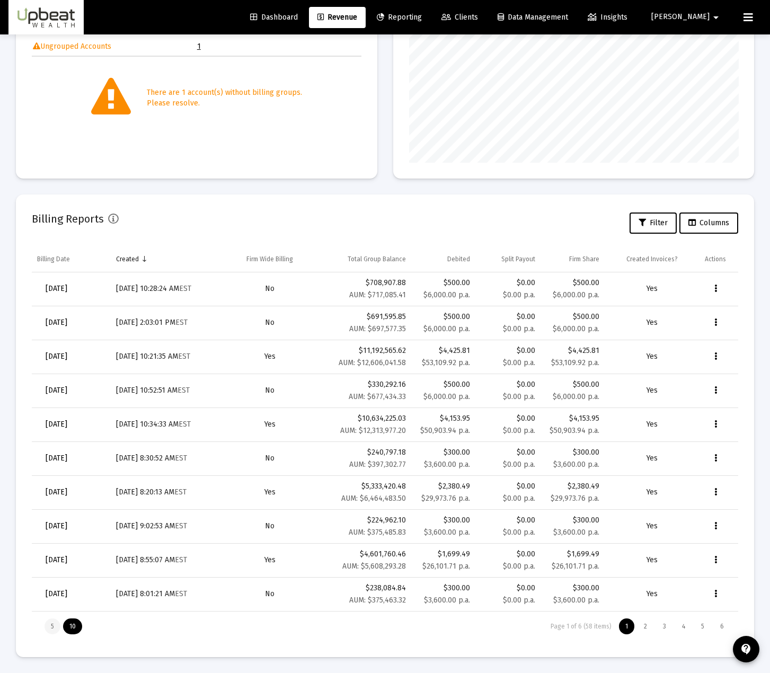
click at [57, 626] on div "5" at bounding box center [53, 627] width 16 height 16
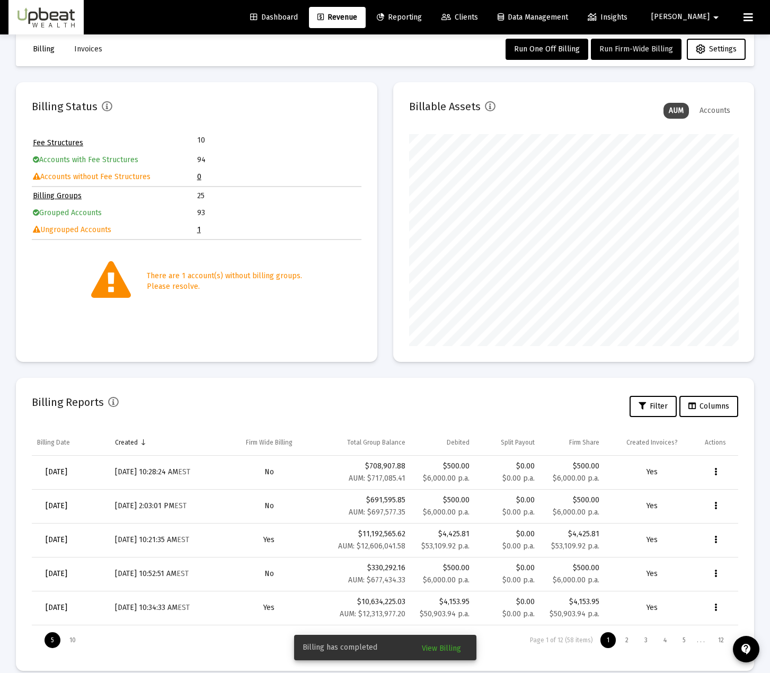
scroll to position [32, 0]
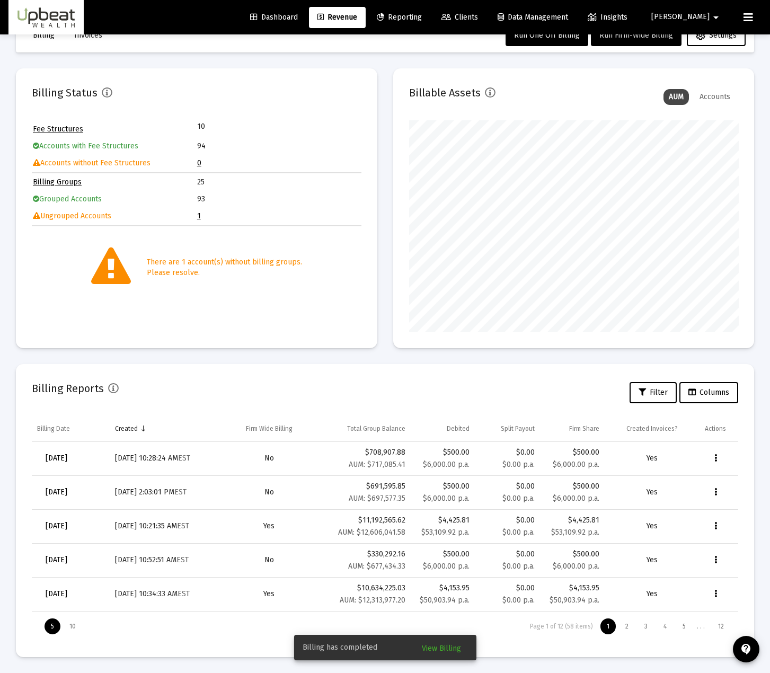
click at [443, 648] on span "View Billing" at bounding box center [441, 648] width 39 height 9
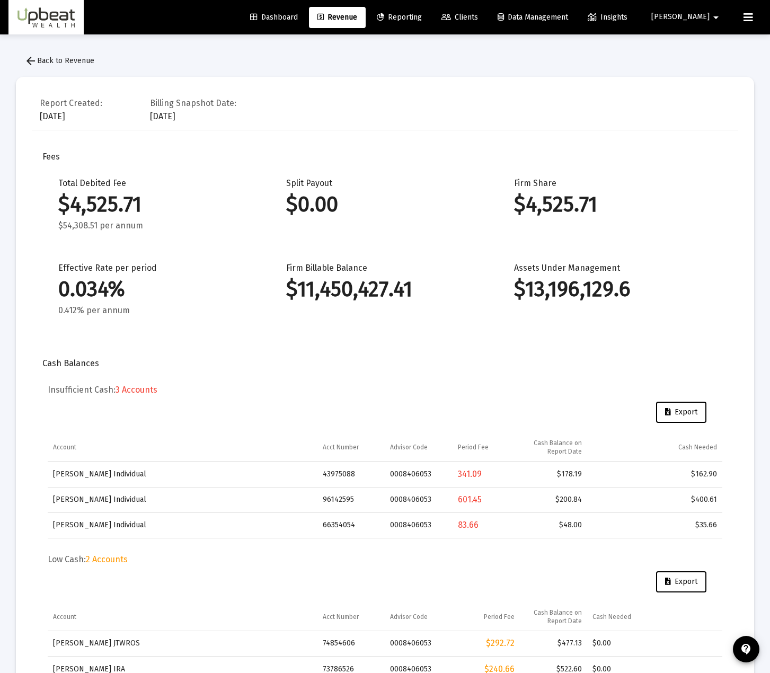
click at [40, 62] on span "arrow_back Back to Revenue" at bounding box center [59, 60] width 70 height 9
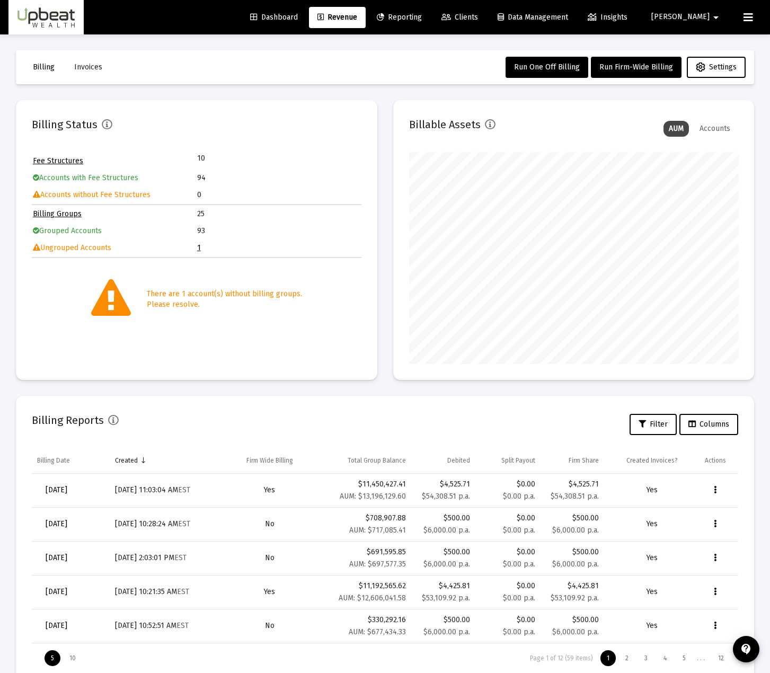
scroll to position [212, 329]
